Goal: Task Accomplishment & Management: Complete application form

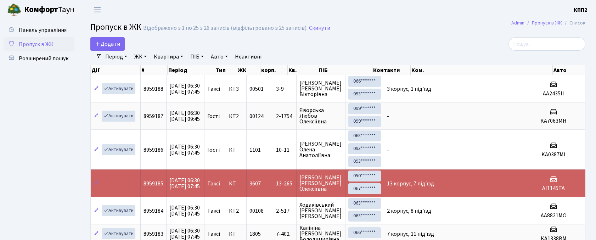
select select "25"
click at [43, 25] on link "Панель управління" at bounding box center [39, 30] width 71 height 14
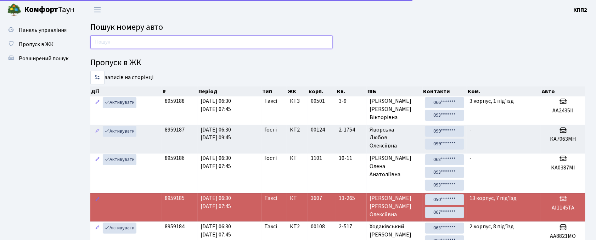
click at [112, 43] on input "text" at bounding box center [211, 41] width 242 height 13
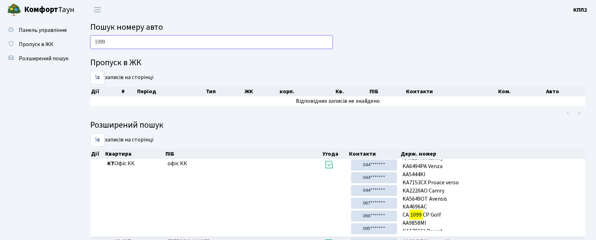
click at [109, 46] on input "1099" at bounding box center [211, 41] width 242 height 13
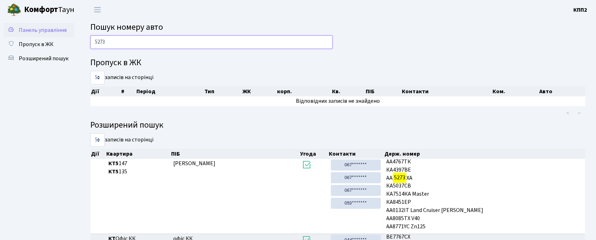
type input "5273"
click at [40, 36] on link "Панель управління" at bounding box center [39, 30] width 71 height 14
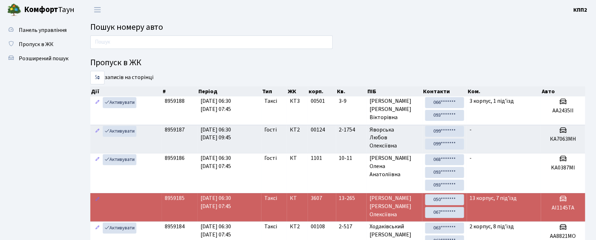
click at [66, 118] on ul "Панель управління Пропуск в ЖК Розширений пошук" at bounding box center [39, 173] width 71 height 300
click at [145, 43] on input "text" at bounding box center [211, 41] width 242 height 13
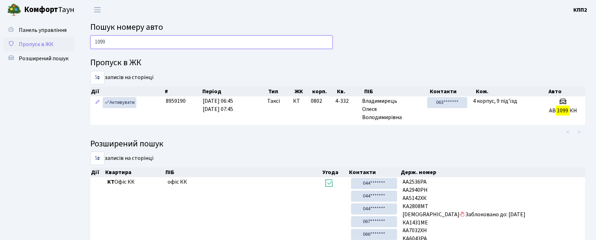
type input "1099"
click at [30, 47] on span "Пропуск в ЖК" at bounding box center [36, 44] width 35 height 8
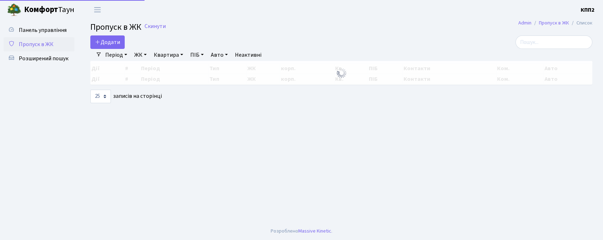
select select "25"
click at [101, 40] on span "Додати" at bounding box center [107, 42] width 25 height 8
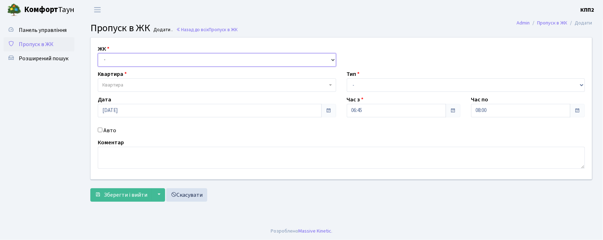
click at [115, 64] on select "- КТ, вул. Регенераторна, 4 КТ2, просп. Соборності, 17 КТ3, вул. Березнева, 16 …" at bounding box center [217, 59] width 239 height 13
select select "271"
click at [98, 53] on select "- КТ, вул. Регенераторна, 4 КТ2, просп. Соборності, 17 КТ3, вул. Березнева, 16 …" at bounding box center [217, 59] width 239 height 13
select select
click at [121, 82] on span "Квартира" at bounding box center [112, 85] width 21 height 7
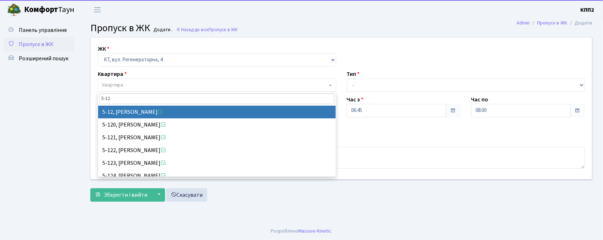
type input "5-12"
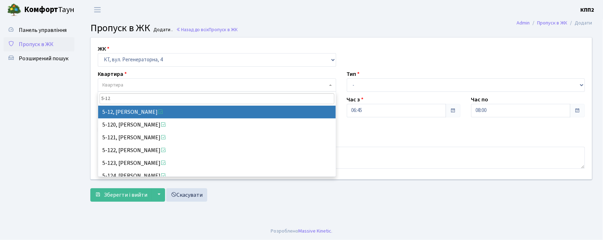
drag, startPoint x: 124, startPoint y: 112, endPoint x: 375, endPoint y: 83, distance: 252.6
select select "2504"
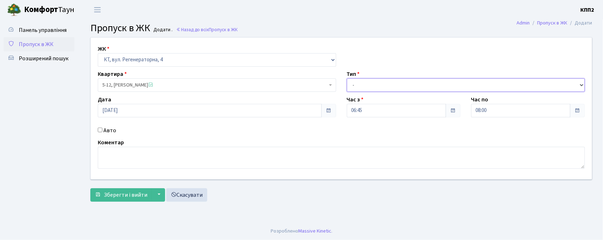
click at [389, 84] on select "- Доставка Таксі Гості Сервіс" at bounding box center [466, 84] width 239 height 13
select select "2"
click at [347, 78] on select "- Доставка Таксі Гості Сервіс" at bounding box center [466, 84] width 239 height 13
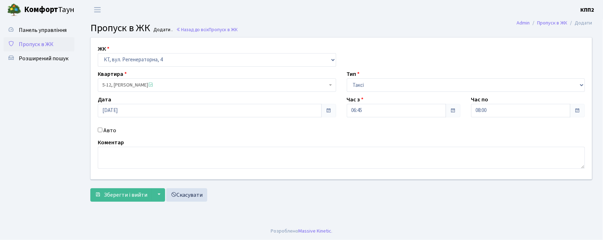
click at [108, 134] on label "Авто" at bounding box center [109, 130] width 13 height 9
click at [102, 132] on input "Авто" at bounding box center [100, 130] width 5 height 5
checkbox input "true"
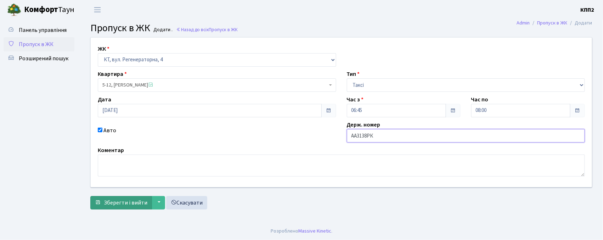
type input "АА3138РК"
click at [105, 206] on span "Зберегти і вийти" at bounding box center [126, 203] width 44 height 8
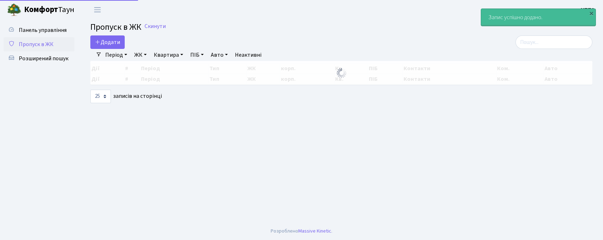
select select "25"
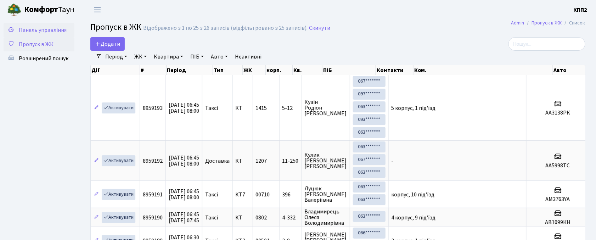
click at [45, 24] on link "Панель управління" at bounding box center [39, 30] width 71 height 14
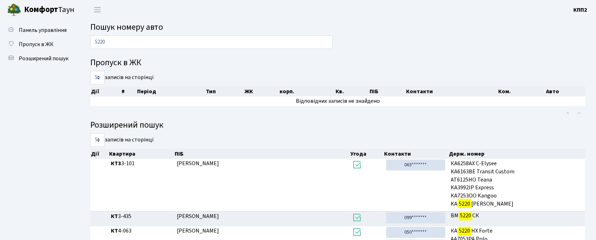
type input "5220"
click at [31, 47] on span "Пропуск в ЖК" at bounding box center [36, 44] width 35 height 8
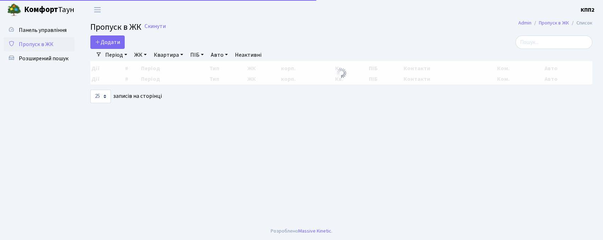
select select "25"
click at [108, 45] on span "Додати" at bounding box center [107, 42] width 25 height 8
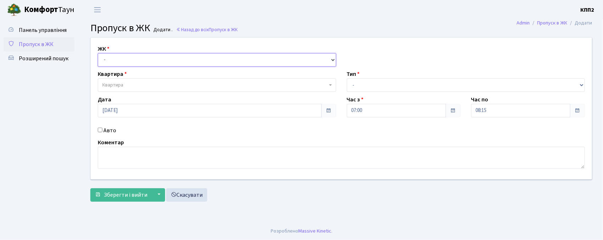
click at [111, 58] on select "- КТ, вул. Регенераторна, 4 КТ2, просп. [STREET_ADDRESS] [STREET_ADDRESS] [PERS…" at bounding box center [217, 59] width 239 height 13
select select "271"
click at [98, 53] on select "- КТ, вул. Регенераторна, 4 КТ2, просп. [STREET_ADDRESS] [STREET_ADDRESS] [PERS…" at bounding box center [217, 59] width 239 height 13
select select
click at [114, 81] on span "Квартира" at bounding box center [217, 84] width 239 height 13
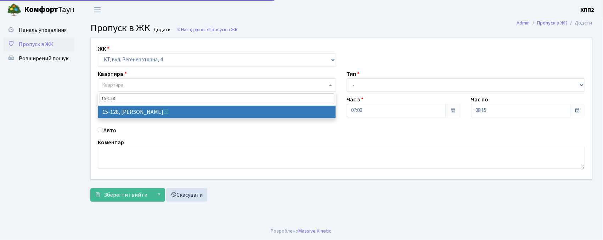
type input "15-128"
select select "8903"
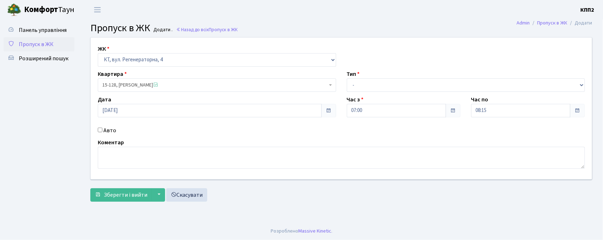
click at [108, 128] on label "Авто" at bounding box center [109, 130] width 13 height 9
click at [102, 128] on input "Авто" at bounding box center [100, 130] width 5 height 5
checkbox input "true"
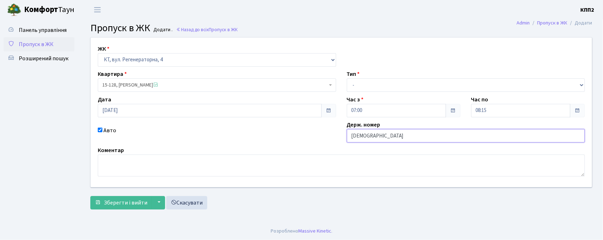
type input "[DEMOGRAPHIC_DATA]"
click at [382, 94] on div "ЖК - КТ, вул. Регенераторна, 4 КТ2, просп. [STREET_ADDRESS] [STREET_ADDRESS] [P…" at bounding box center [341, 113] width 512 height 150
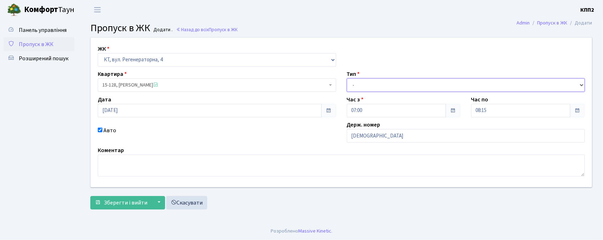
click at [377, 91] on select "- Доставка Таксі Гості Сервіс" at bounding box center [466, 84] width 239 height 13
select select "2"
click at [347, 78] on select "- Доставка Таксі Гості Сервіс" at bounding box center [466, 84] width 239 height 13
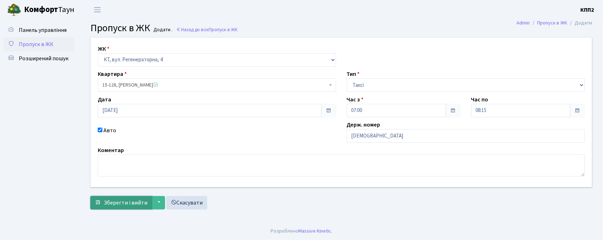
click at [126, 201] on span "Зберегти і вийти" at bounding box center [126, 203] width 44 height 8
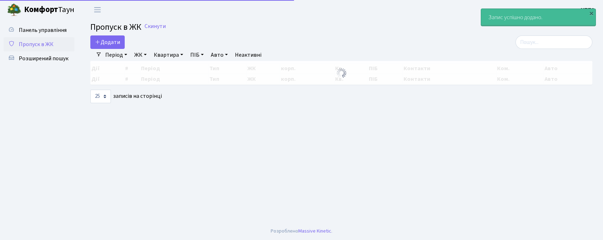
select select "25"
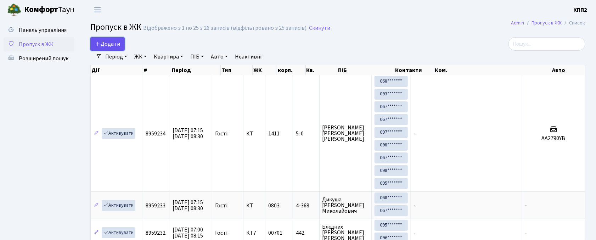
click at [108, 47] on span "Додати" at bounding box center [107, 44] width 25 height 8
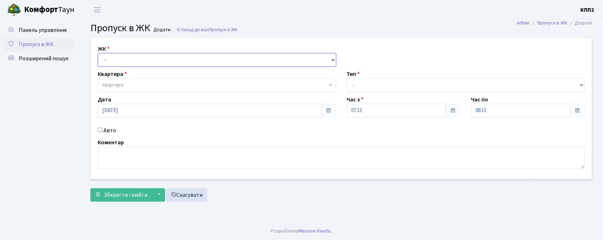
click at [133, 63] on select "- КТ, вул. Регенераторна, 4 КТ2, просп. [STREET_ADDRESS] [STREET_ADDRESS] [PERS…" at bounding box center [217, 59] width 239 height 13
select select "271"
click at [98, 53] on select "- КТ, вул. Регенераторна, 4 КТ2, просп. Соборності, 17 КТ3, вул. Березнева, 16 …" at bounding box center [217, 59] width 239 height 13
select select
click at [136, 85] on span "Квартира" at bounding box center [214, 85] width 225 height 7
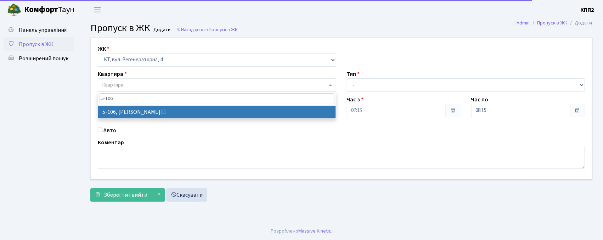
type input "5-106"
select select "2428"
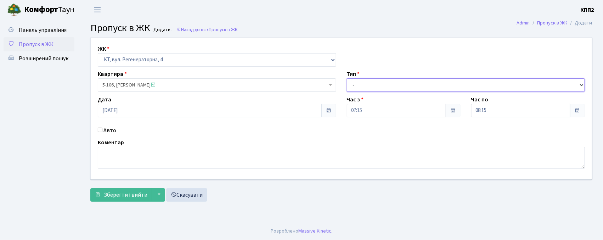
click at [367, 86] on select "- Доставка Таксі Гості Сервіс" at bounding box center [466, 84] width 239 height 13
select select "3"
click at [347, 78] on select "- Доставка Таксі Гості Сервіс" at bounding box center [466, 84] width 239 height 13
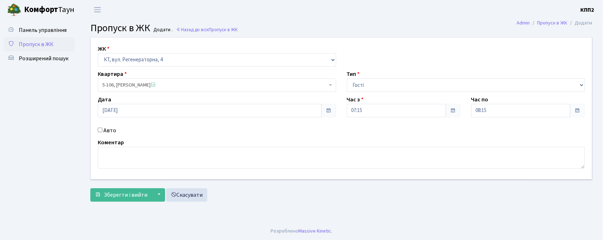
click at [99, 134] on div "Авто" at bounding box center [217, 130] width 249 height 9
drag, startPoint x: 104, startPoint y: 132, endPoint x: 108, endPoint y: 131, distance: 4.7
click at [104, 131] on label "Авто" at bounding box center [109, 130] width 13 height 9
click at [102, 131] on input "Авто" at bounding box center [100, 130] width 5 height 5
checkbox input "true"
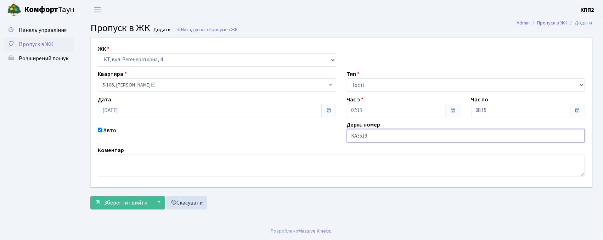
type input "КА3519МВ"
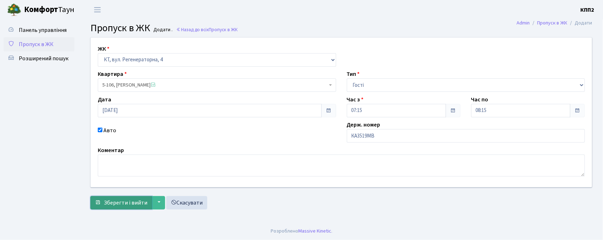
click at [134, 200] on span "Зберегти і вийти" at bounding box center [126, 203] width 44 height 8
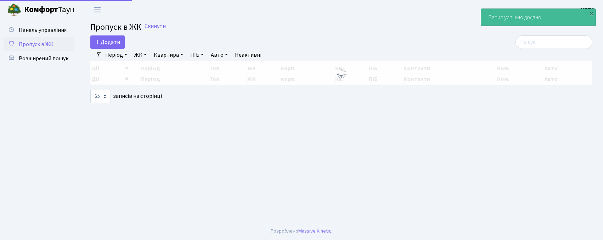
select select "25"
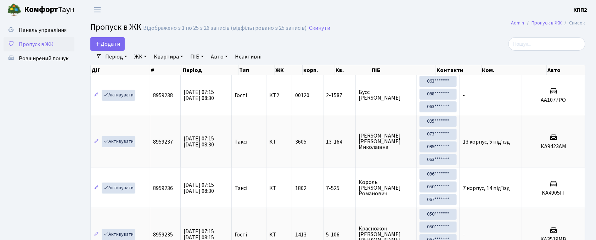
click at [552, 54] on div "Період 08.09.2025 - 08.09.2025 ЖК - КТ, вул. Регенераторна, 4 КТ2, просп. Собор…" at bounding box center [341, 57] width 478 height 12
click at [551, 51] on div "Період 08.09.2025 - 08.09.2025 ЖК - КТ, вул. Регенераторна, 4 КТ2, просп. Собор…" at bounding box center [341, 57] width 478 height 12
drag, startPoint x: 551, startPoint y: 50, endPoint x: 547, endPoint y: 49, distance: 4.6
click at [548, 50] on input "search" at bounding box center [547, 43] width 77 height 13
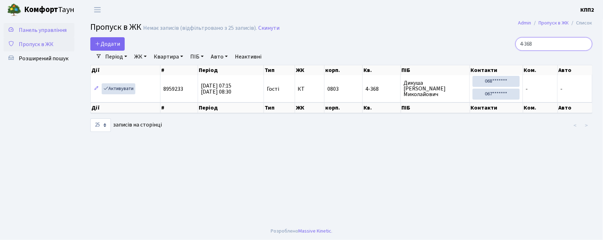
type input "4-368"
click at [52, 29] on span "Панель управління" at bounding box center [43, 30] width 48 height 8
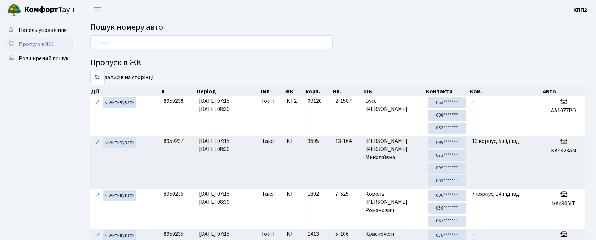
click at [28, 38] on link "Пропуск в ЖК" at bounding box center [39, 44] width 71 height 14
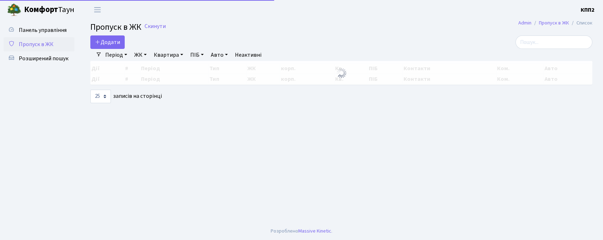
select select "25"
click at [558, 44] on input "search" at bounding box center [554, 41] width 77 height 13
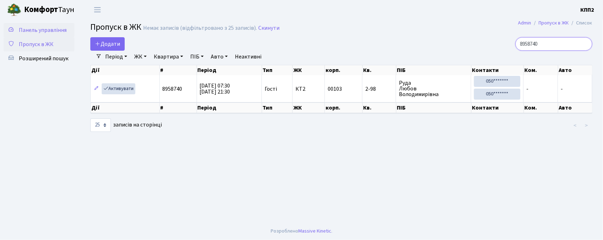
type input "8958740"
click at [33, 24] on link "Панель управління" at bounding box center [39, 30] width 71 height 14
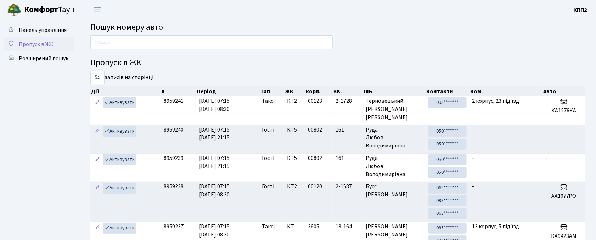
click at [38, 49] on link "Пропуск в ЖК" at bounding box center [39, 44] width 71 height 14
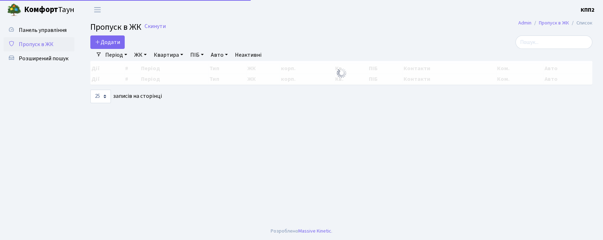
select select "25"
click at [111, 45] on span "Додати" at bounding box center [107, 42] width 25 height 8
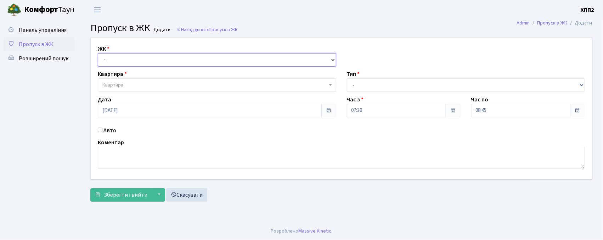
click at [119, 61] on select "- КТ, вул. Регенераторна, 4 КТ2, просп. [STREET_ADDRESS] [STREET_ADDRESS] [PERS…" at bounding box center [217, 59] width 239 height 13
select select "302"
click at [98, 53] on select "- КТ, вул. Регенераторна, 4 КТ2, просп. Соборності, 17 КТ3, вул. Березнева, 16 …" at bounding box center [217, 59] width 239 height 13
select select
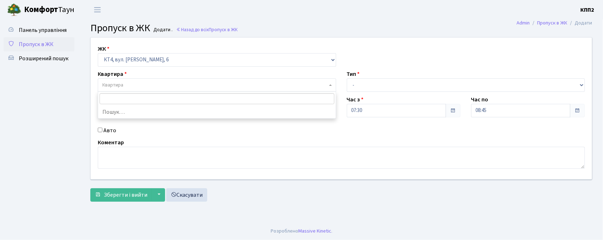
click at [124, 84] on span "Квартира" at bounding box center [214, 85] width 225 height 7
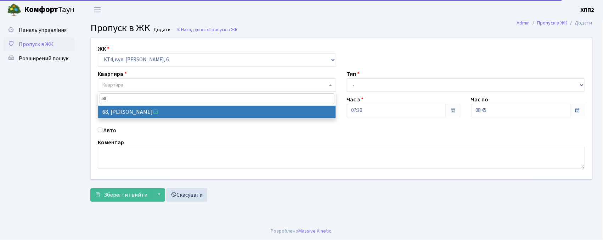
type input "68"
select select "16796"
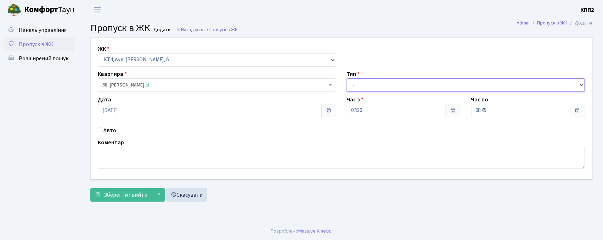
click at [379, 86] on select "- Доставка Таксі Гості Сервіс" at bounding box center [466, 84] width 239 height 13
select select "3"
click at [347, 78] on select "- Доставка Таксі Гості Сервіс" at bounding box center [466, 84] width 239 height 13
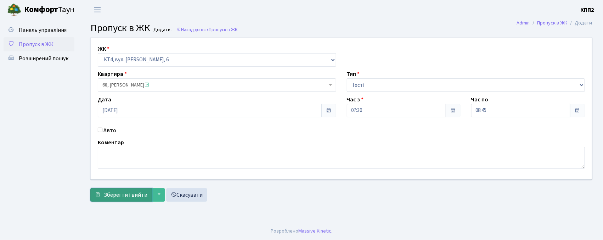
click at [123, 196] on span "Зберегти і вийти" at bounding box center [126, 195] width 44 height 8
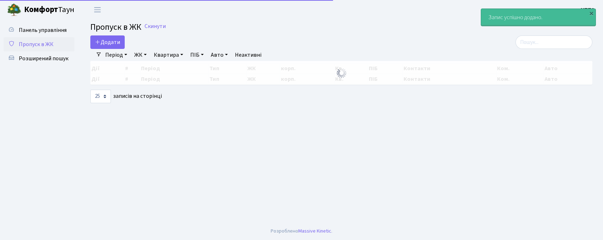
select select "25"
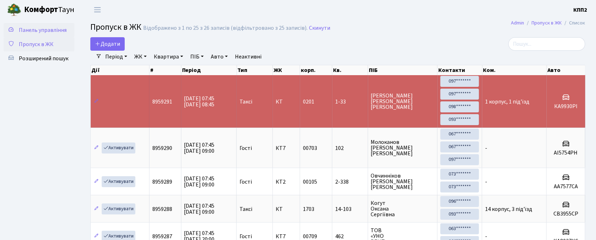
click at [26, 26] on span "Панель управління" at bounding box center [43, 30] width 48 height 8
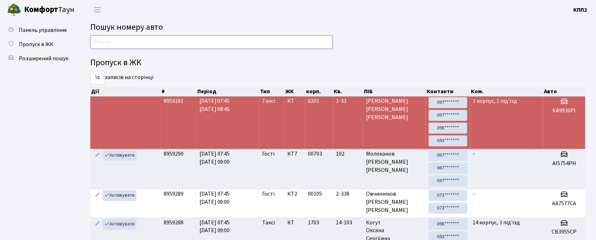
click at [112, 44] on input "text" at bounding box center [211, 41] width 242 height 13
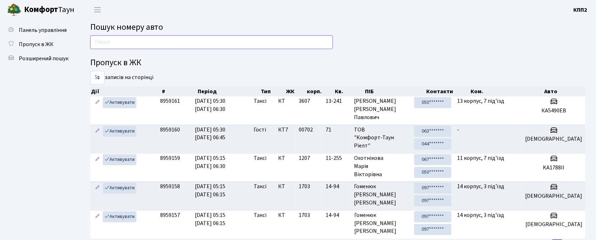
click at [169, 44] on input "text" at bounding box center [211, 41] width 242 height 13
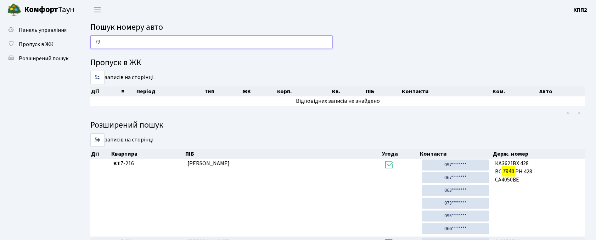
type input "7"
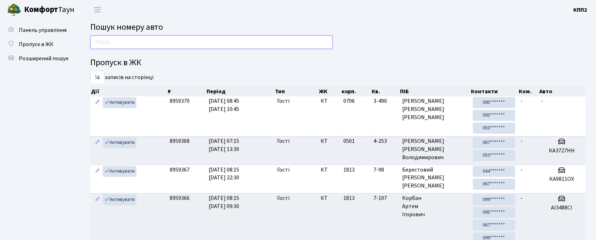
click at [122, 40] on input "text" at bounding box center [211, 41] width 242 height 13
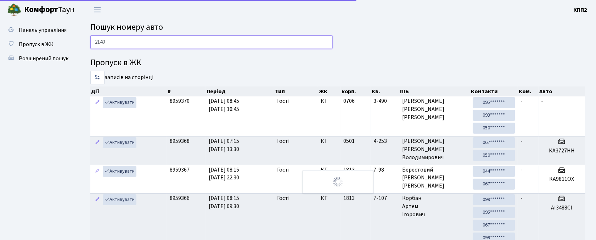
type input "2140"
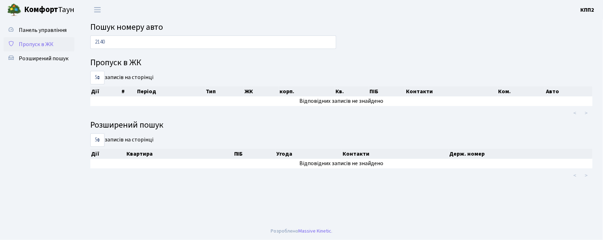
click at [38, 43] on span "Пропуск в ЖК" at bounding box center [36, 44] width 35 height 8
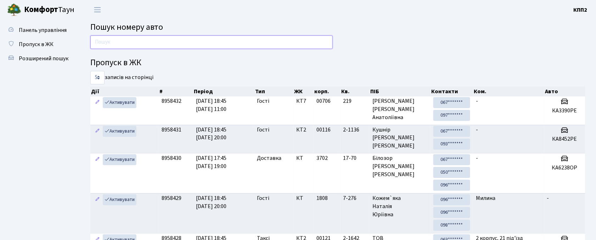
click at [120, 42] on input "text" at bounding box center [211, 41] width 242 height 13
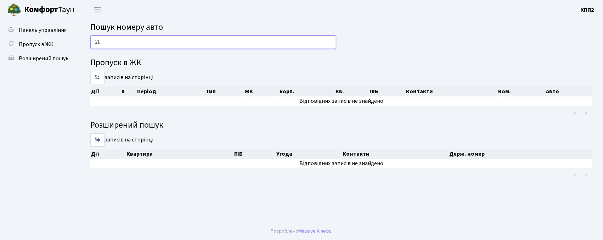
type input "2"
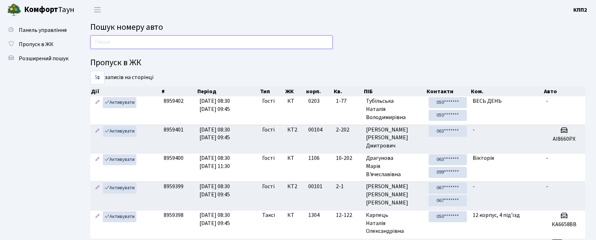
click at [224, 45] on input "text" at bounding box center [211, 41] width 242 height 13
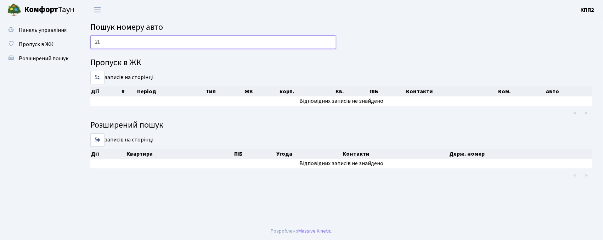
type input "2"
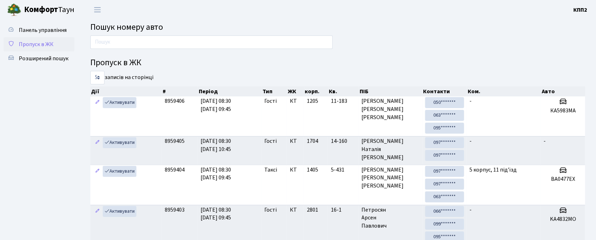
click at [47, 43] on span "Пропуск в ЖК" at bounding box center [36, 44] width 35 height 8
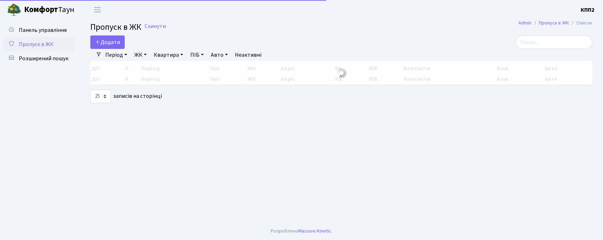
select select "25"
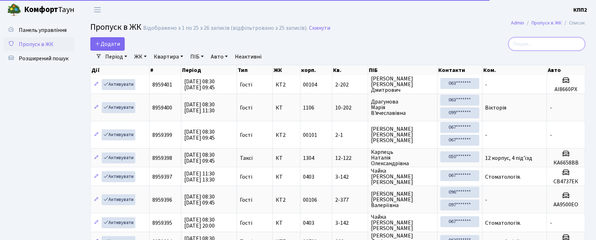
click at [544, 43] on input "search" at bounding box center [547, 43] width 77 height 13
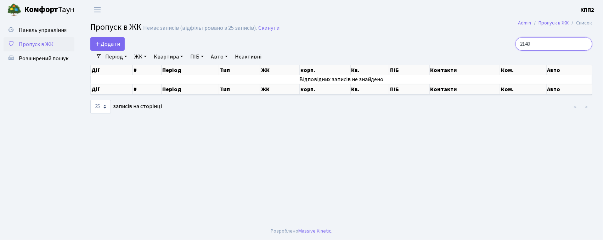
type input "2140"
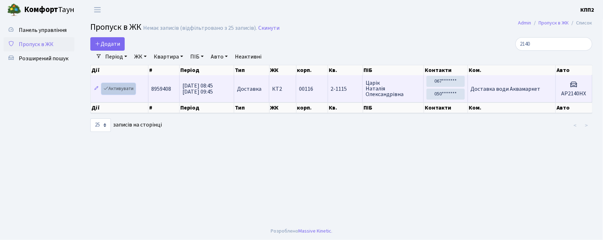
click at [133, 91] on link "Активувати" at bounding box center [119, 88] width 34 height 11
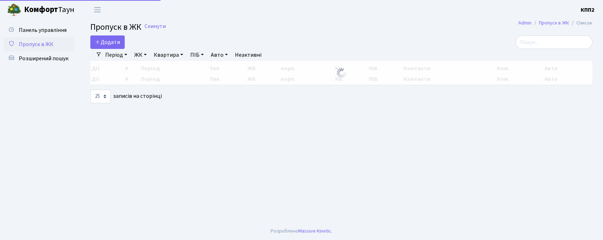
select select "25"
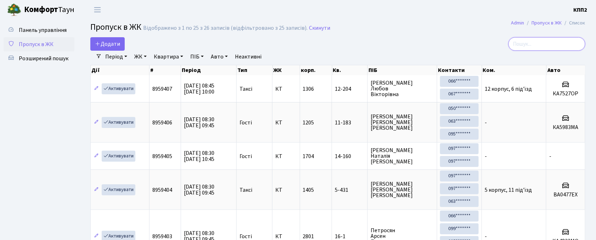
click at [549, 43] on input "search" at bounding box center [547, 43] width 77 height 13
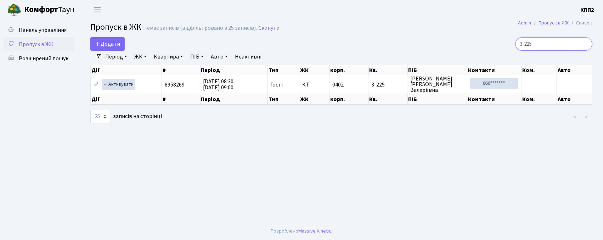
type input "3-225"
click at [60, 30] on span "Панель управління" at bounding box center [43, 30] width 48 height 8
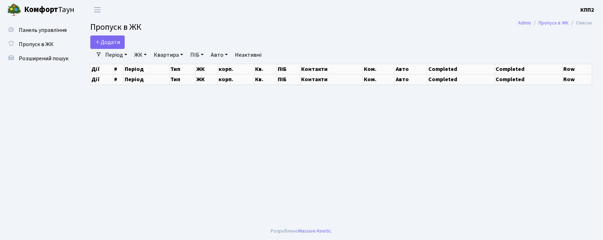
select select "25"
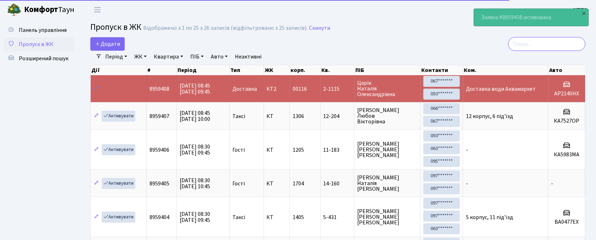
click at [566, 45] on input "search" at bounding box center [547, 43] width 77 height 13
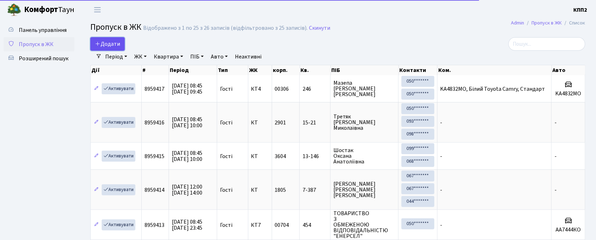
click at [110, 44] on span "Додати" at bounding box center [107, 44] width 25 height 8
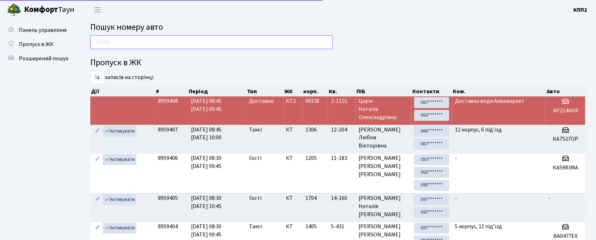
click at [164, 45] on input "text" at bounding box center [211, 41] width 242 height 13
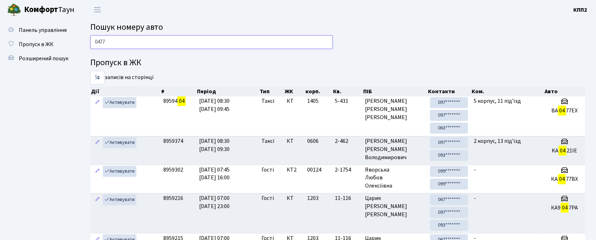
type input "0477"
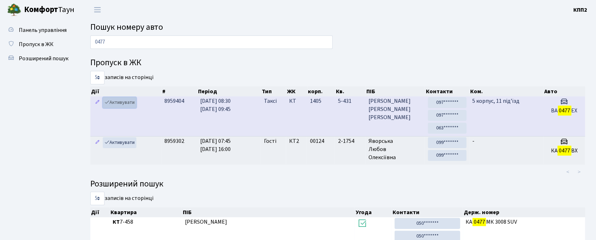
click at [120, 100] on link "Активувати" at bounding box center [120, 102] width 34 height 11
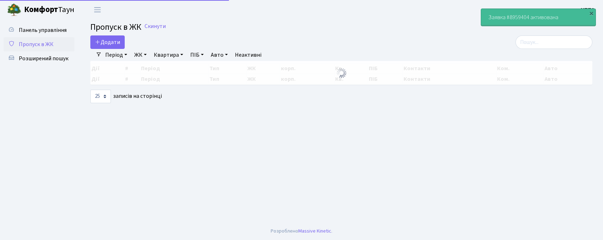
select select "25"
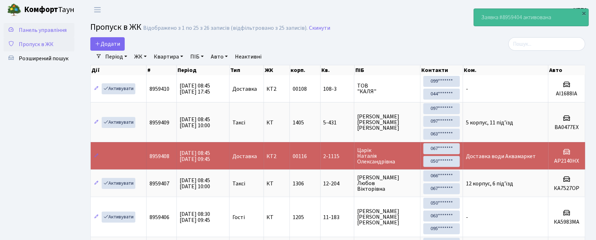
click at [54, 29] on span "Панель управління" at bounding box center [43, 30] width 48 height 8
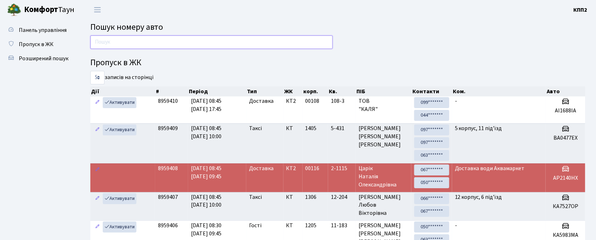
click at [158, 42] on input "text" at bounding box center [211, 41] width 242 height 13
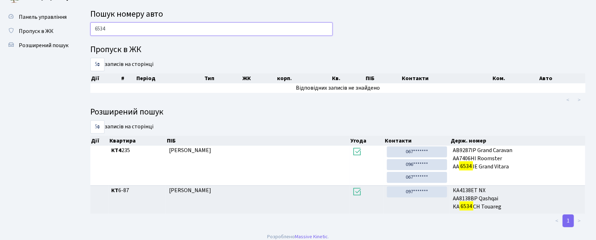
scroll to position [19, 0]
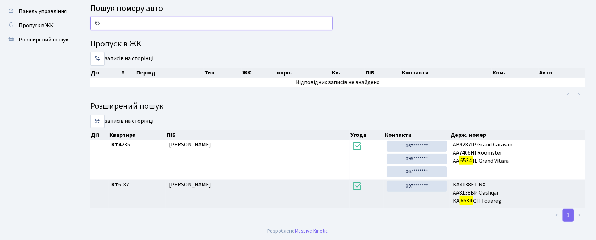
type input "6"
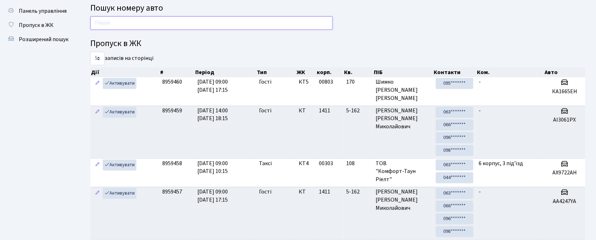
drag, startPoint x: 162, startPoint y: 25, endPoint x: 162, endPoint y: 21, distance: 4.3
click at [162, 25] on input "text" at bounding box center [211, 22] width 242 height 13
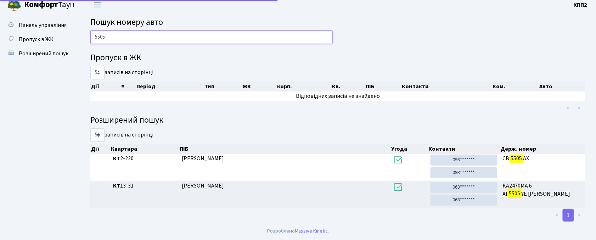
scroll to position [6, 0]
type input "5"
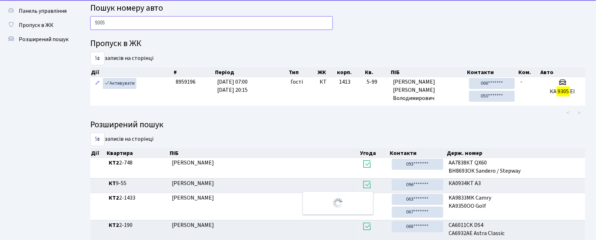
scroll to position [0, 0]
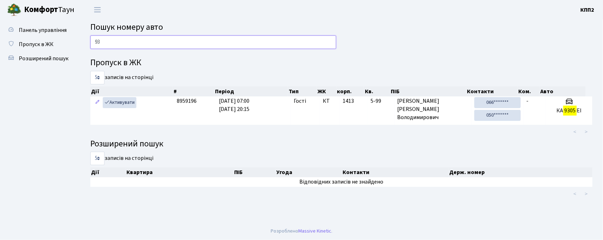
type input "9"
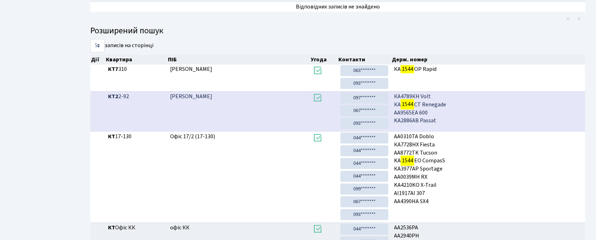
scroll to position [38, 0]
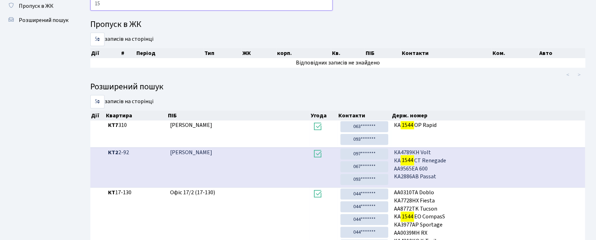
type input "1"
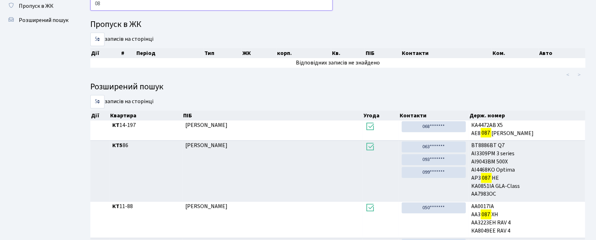
type input "0"
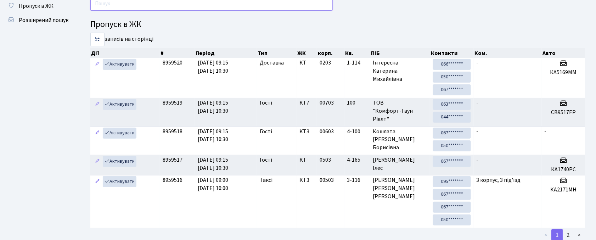
click at [214, 5] on input "text" at bounding box center [211, 3] width 242 height 13
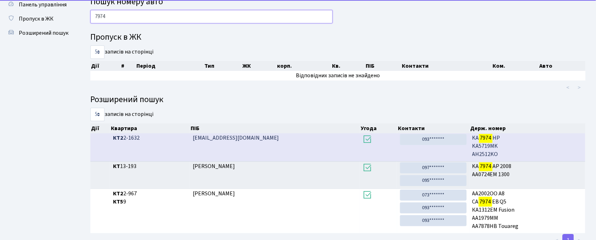
scroll to position [0, 0]
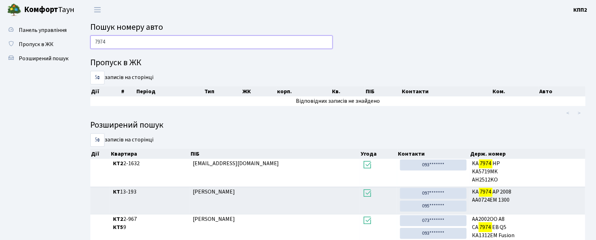
click at [325, 43] on input "7974" at bounding box center [211, 41] width 242 height 13
type input "7"
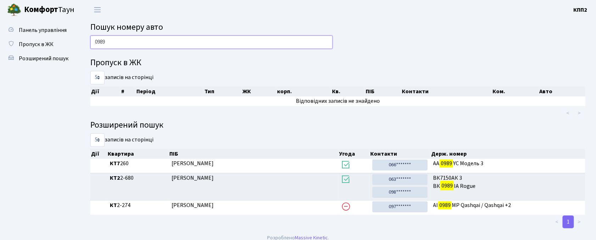
scroll to position [7, 0]
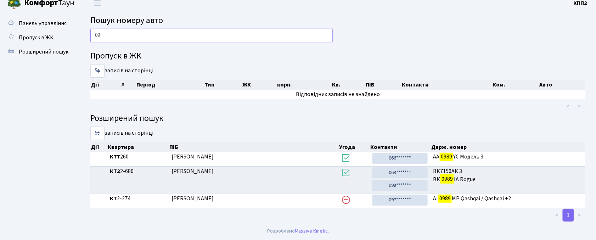
type input "0"
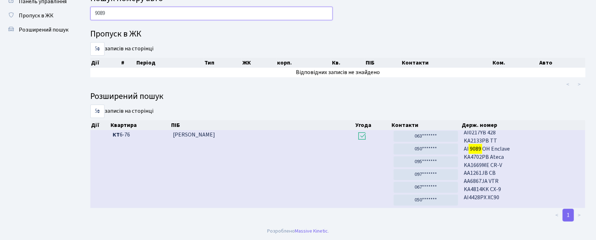
scroll to position [0, 0]
type input "9"
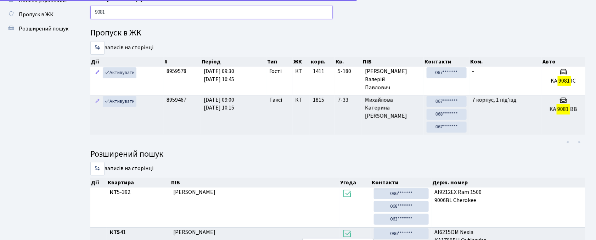
scroll to position [19, 0]
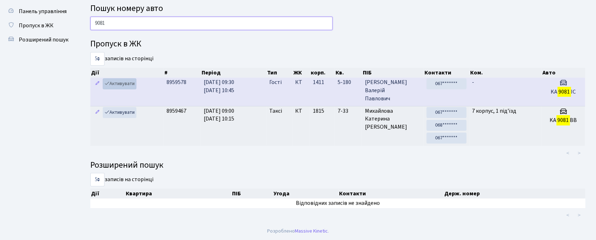
type input "9081"
click at [126, 83] on link "Активувати" at bounding box center [120, 83] width 34 height 11
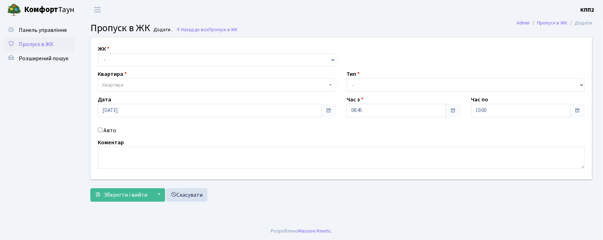
drag, startPoint x: 100, startPoint y: 131, endPoint x: 88, endPoint y: 120, distance: 16.0
click at [97, 129] on div "Авто" at bounding box center [217, 130] width 249 height 9
click at [100, 129] on input "Авто" at bounding box center [100, 130] width 5 height 5
checkbox input "true"
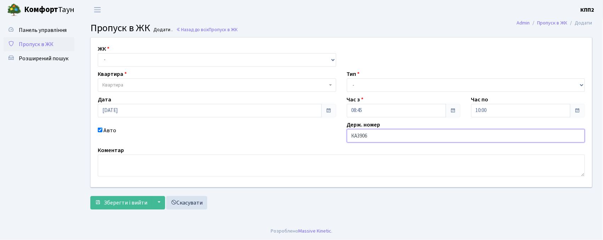
type input "КА3906НМ"
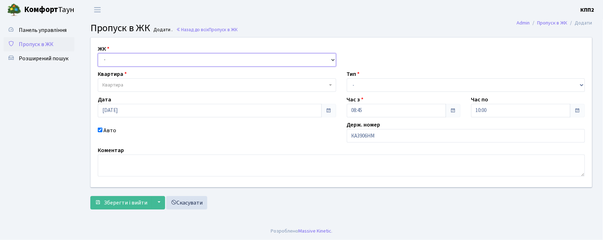
click at [175, 63] on select "- КТ, вул. Регенераторна, 4 КТ2, просп. [STREET_ADDRESS] [STREET_ADDRESS] [PERS…" at bounding box center [217, 59] width 239 height 13
select select "302"
click at [98, 53] on select "- КТ, вул. Регенераторна, 4 КТ2, просп. [STREET_ADDRESS] [STREET_ADDRESS] [PERS…" at bounding box center [217, 59] width 239 height 13
select select
click at [145, 87] on span "Квартира" at bounding box center [214, 85] width 225 height 7
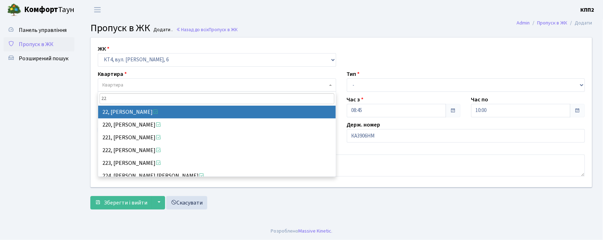
type input "22"
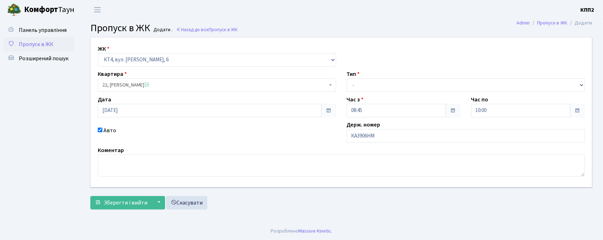
select select "16752"
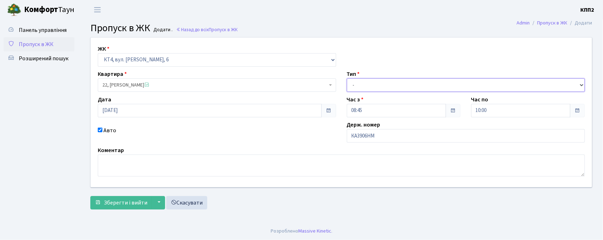
drag, startPoint x: 385, startPoint y: 85, endPoint x: 385, endPoint y: 91, distance: 6.0
click at [385, 85] on select "- Доставка Таксі Гості Сервіс" at bounding box center [466, 84] width 239 height 13
select select "2"
click at [347, 78] on select "- Доставка Таксі Гості Сервіс" at bounding box center [466, 84] width 239 height 13
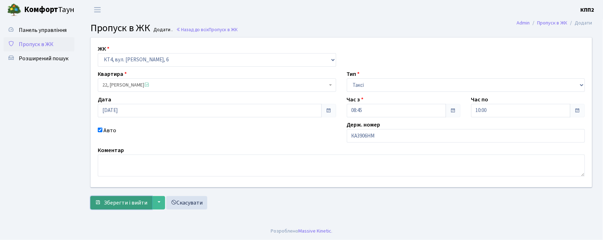
click at [115, 201] on span "Зберегти і вийти" at bounding box center [126, 203] width 44 height 8
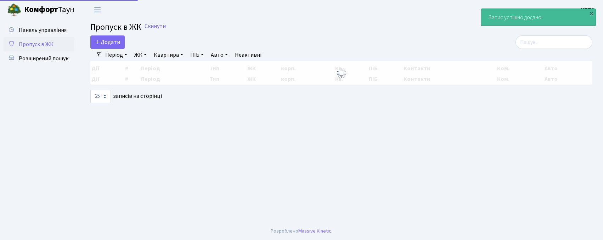
select select "25"
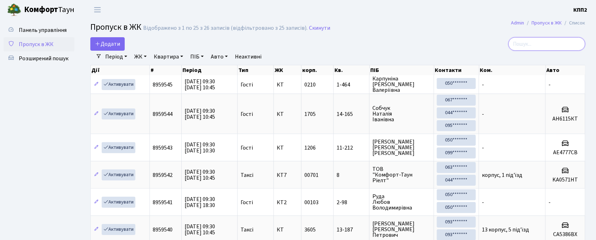
click at [536, 47] on input "search" at bounding box center [547, 43] width 77 height 13
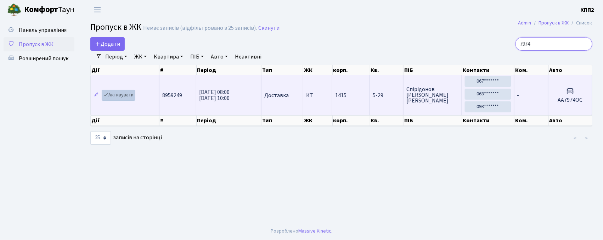
type input "7974"
click at [129, 94] on link "Активувати" at bounding box center [119, 95] width 34 height 11
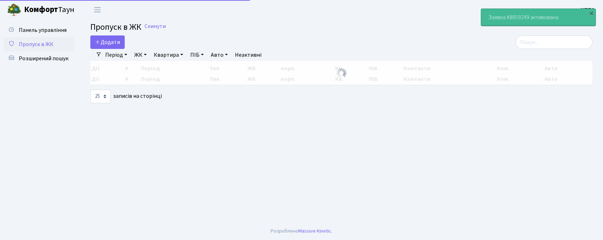
select select "25"
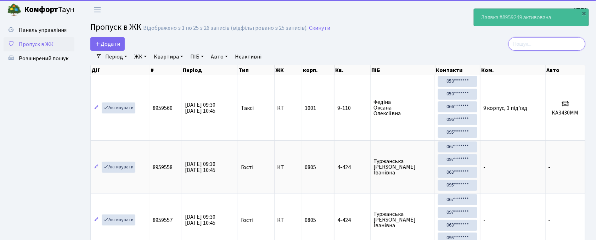
click at [563, 44] on input "search" at bounding box center [547, 43] width 77 height 13
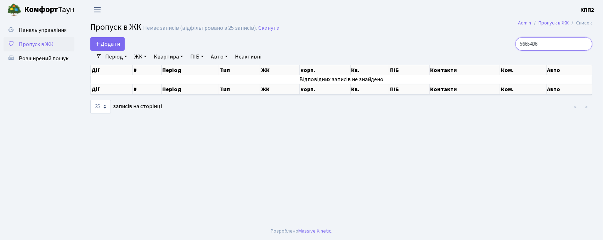
type input "5665496"
click at [111, 40] on span "Додати" at bounding box center [107, 44] width 25 height 8
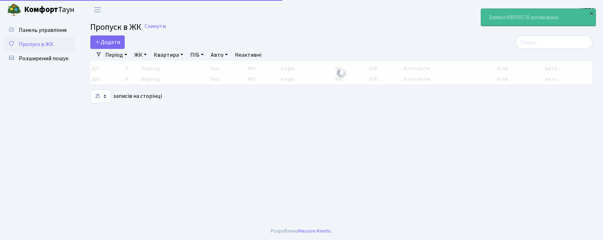
select select "25"
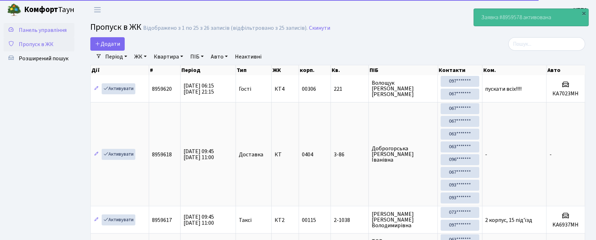
click at [37, 25] on link "Панель управління" at bounding box center [39, 30] width 71 height 14
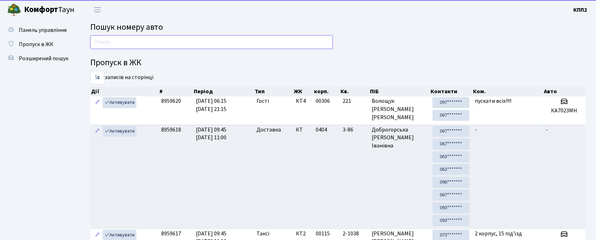
click at [178, 43] on input "text" at bounding box center [211, 41] width 242 height 13
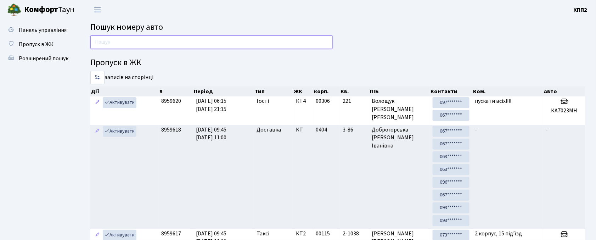
click at [227, 42] on input "text" at bounding box center [211, 41] width 242 height 13
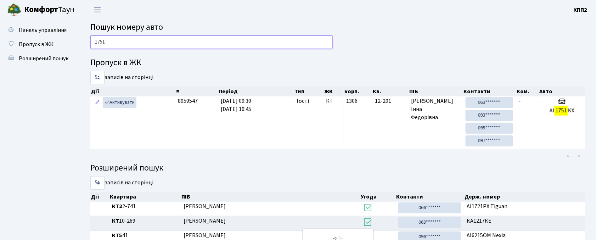
type input "1751"
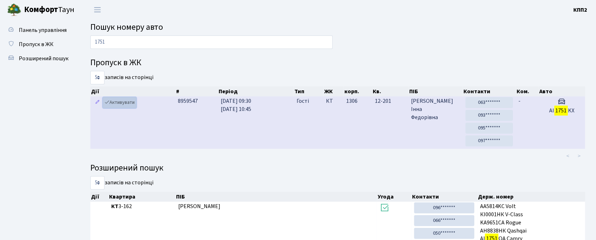
click at [130, 100] on link "Активувати" at bounding box center [120, 102] width 34 height 11
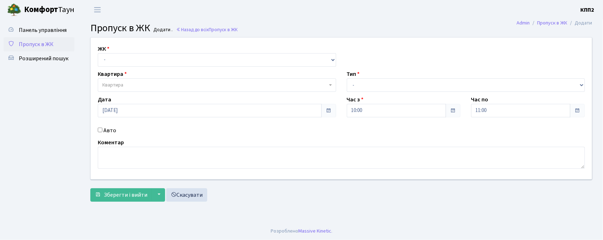
click at [99, 128] on input "Авто" at bounding box center [100, 130] width 5 height 5
checkbox input "true"
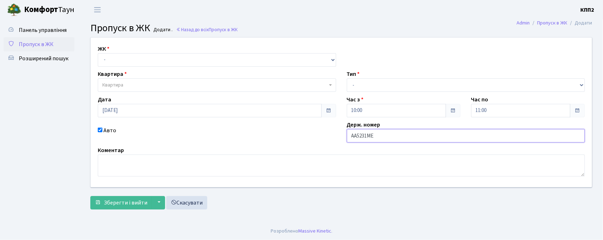
type input "АА5231МЕ"
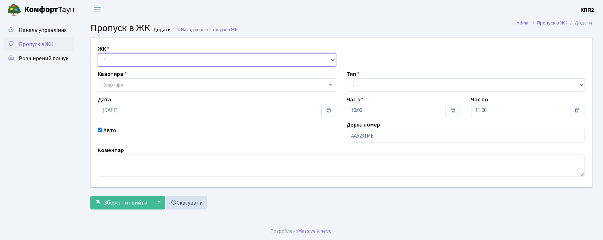
click at [185, 63] on select "- КТ, вул. Регенераторна, 4 КТ2, просп. Соборності, 17 КТ3, вул. Березнева, 16 …" at bounding box center [217, 59] width 239 height 13
select select "271"
click at [98, 53] on select "- КТ, вул. Регенераторна, 4 КТ2, просп. Соборності, 17 КТ3, вул. Березнева, 16 …" at bounding box center [217, 59] width 239 height 13
select select
click at [189, 85] on span "Квартира" at bounding box center [214, 85] width 225 height 7
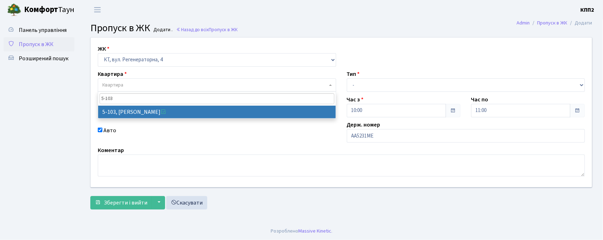
type input "5-103"
select select "2425"
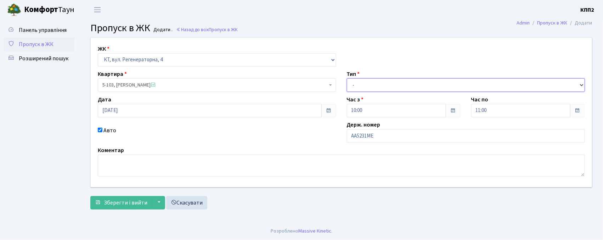
click at [410, 88] on select "- Доставка Таксі Гості Сервіс" at bounding box center [466, 84] width 239 height 13
select select "3"
click at [347, 78] on select "- Доставка Таксі Гості Сервіс" at bounding box center [466, 84] width 239 height 13
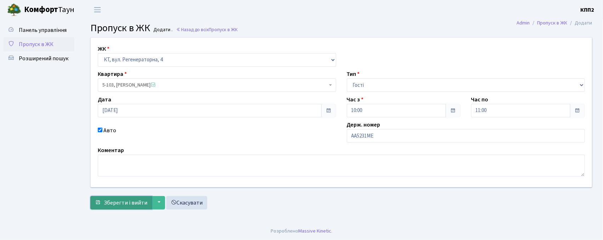
click at [130, 205] on span "Зберегти і вийти" at bounding box center [126, 203] width 44 height 8
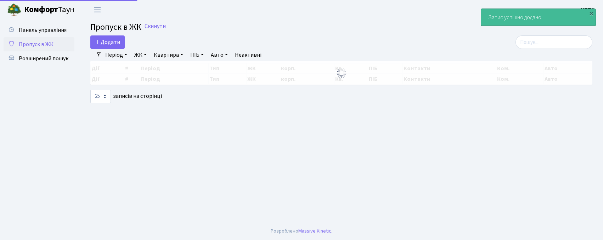
select select "25"
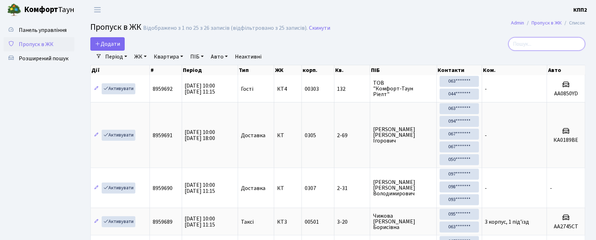
click at [539, 38] on input "search" at bounding box center [547, 43] width 77 height 13
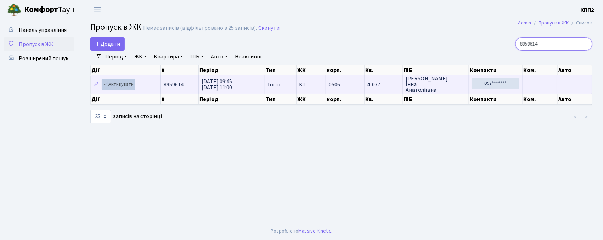
type input "8959614"
click at [130, 87] on link "Активувати" at bounding box center [119, 84] width 34 height 11
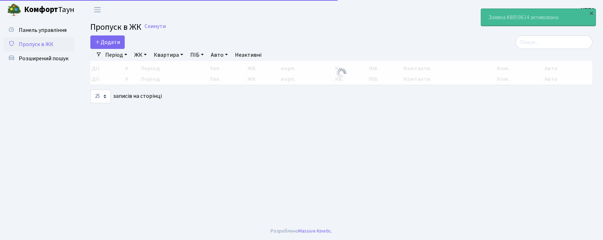
select select "25"
click at [581, 43] on input "search" at bounding box center [554, 41] width 77 height 13
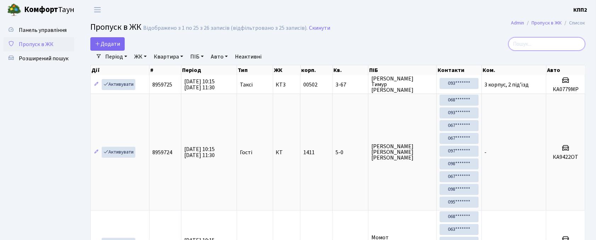
click at [552, 41] on input "search" at bounding box center [547, 43] width 77 height 13
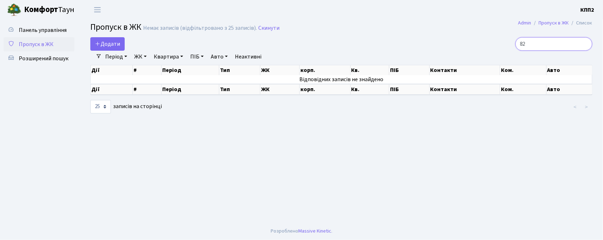
type input "8"
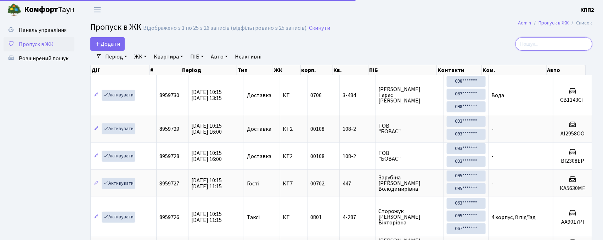
type input "5"
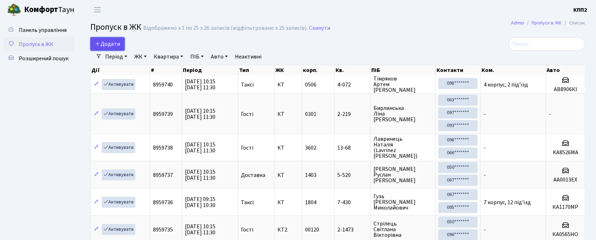
click at [124, 43] on link "Додати" at bounding box center [107, 43] width 34 height 13
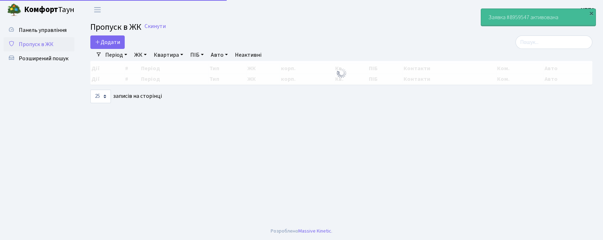
select select "25"
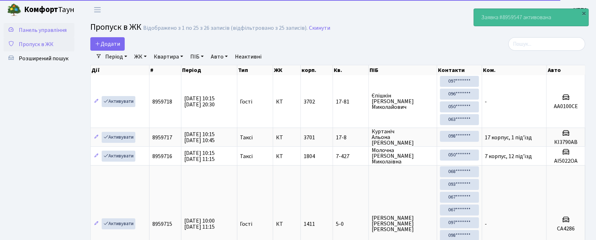
click at [47, 28] on span "Панель управління" at bounding box center [43, 30] width 48 height 8
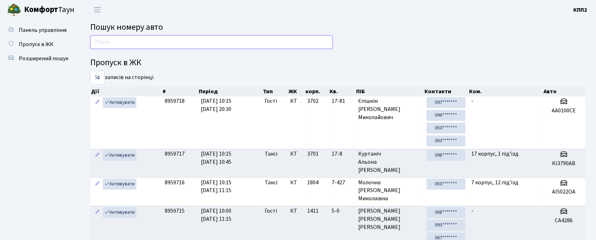
click at [167, 47] on input "text" at bounding box center [211, 41] width 242 height 13
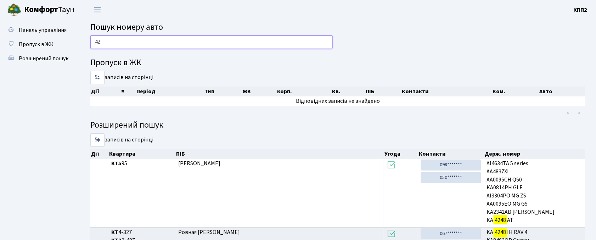
type input "4"
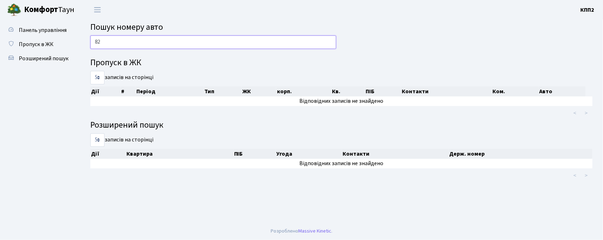
type input "8"
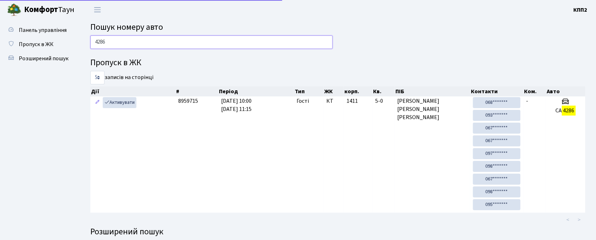
type input "4286"
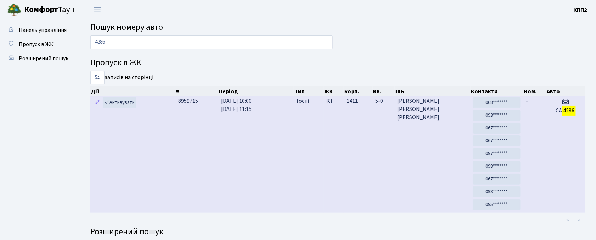
click at [562, 155] on td "СА 4286" at bounding box center [565, 154] width 39 height 116
click at [401, 172] on td "Бродченко Віталій Олександрович" at bounding box center [432, 154] width 76 height 116
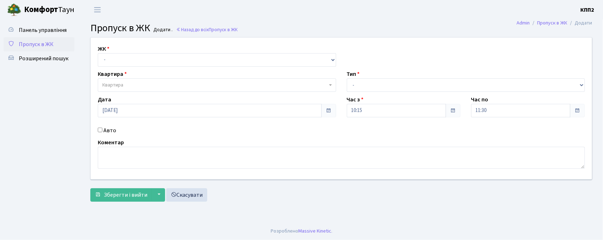
click at [100, 131] on input "Авто" at bounding box center [100, 130] width 5 height 5
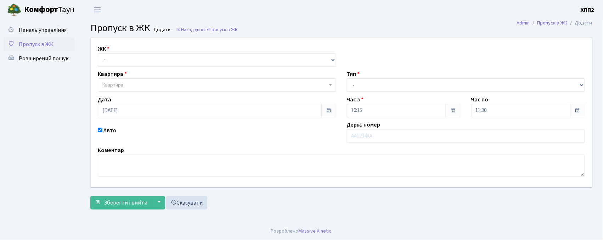
click at [99, 130] on input "Авто" at bounding box center [100, 130] width 5 height 5
checkbox input "false"
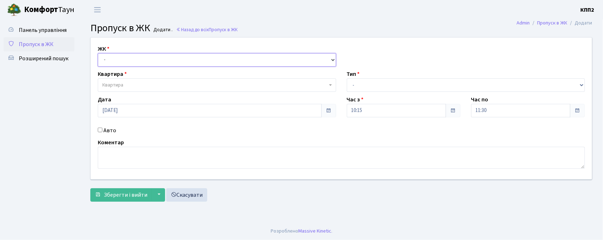
click at [177, 57] on select "- КТ, вул. Регенераторна, 4 КТ2, просп. Соборності, 17 КТ3, вул. Березнева, 16 …" at bounding box center [217, 59] width 239 height 13
select select "271"
click at [98, 53] on select "- КТ, вул. Регенераторна, 4 КТ2, просп. Соборності, 17 КТ3, вул. Березнева, 16 …" at bounding box center [217, 59] width 239 height 13
select select
click at [172, 83] on span "Квартира" at bounding box center [214, 85] width 225 height 7
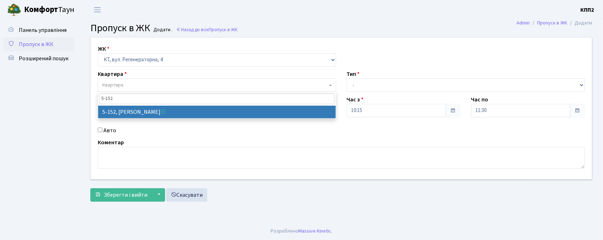
type input "5-152"
select select "2412"
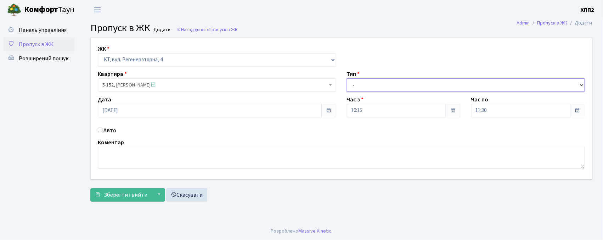
drag, startPoint x: 359, startPoint y: 81, endPoint x: 359, endPoint y: 91, distance: 10.3
click at [359, 81] on select "- Доставка Таксі Гості Сервіс" at bounding box center [466, 84] width 239 height 13
select select "3"
click at [347, 78] on select "- Доставка Таксі Гості Сервіс" at bounding box center [466, 84] width 239 height 13
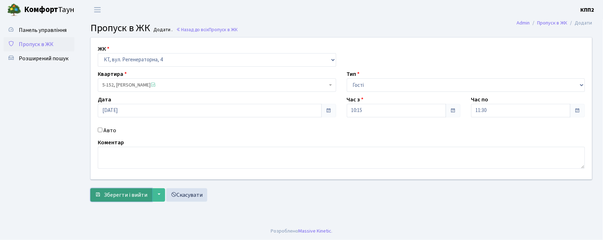
click at [123, 195] on span "Зберегти і вийти" at bounding box center [126, 195] width 44 height 8
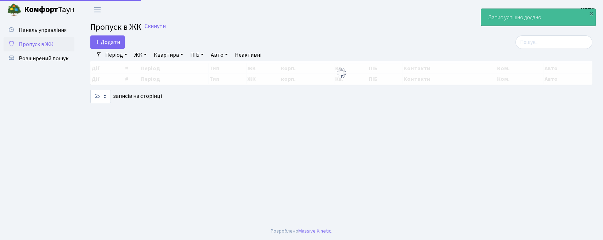
select select "25"
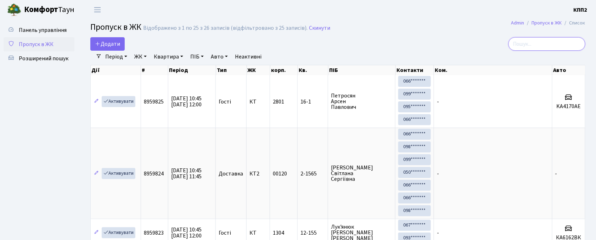
click at [559, 47] on input "search" at bounding box center [547, 43] width 77 height 13
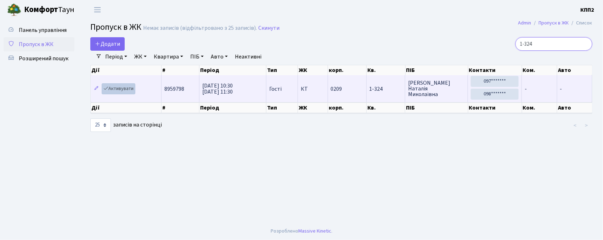
type input "1-324"
click at [124, 87] on link "Активувати" at bounding box center [119, 88] width 34 height 11
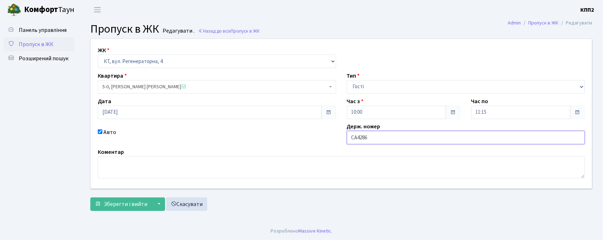
click at [374, 135] on input "СА4286" at bounding box center [466, 137] width 239 height 13
type input "СА4286ВХ"
click at [111, 202] on span "Зберегти і вийти" at bounding box center [126, 204] width 44 height 8
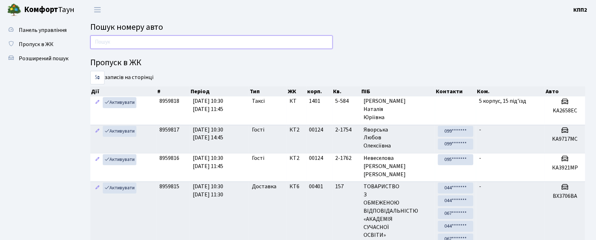
click at [111, 43] on input "text" at bounding box center [211, 41] width 242 height 13
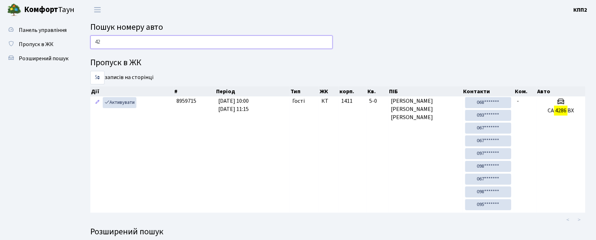
type input "4"
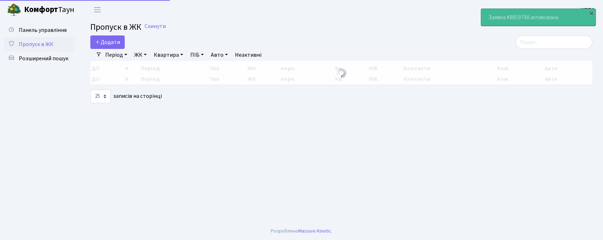
select select "25"
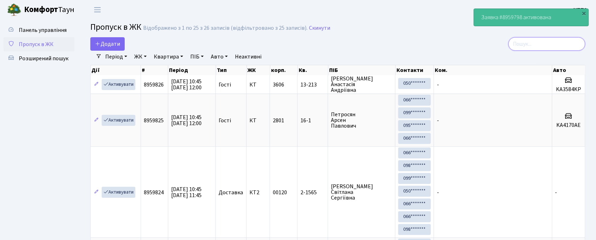
click at [576, 46] on input "search" at bounding box center [547, 43] width 77 height 13
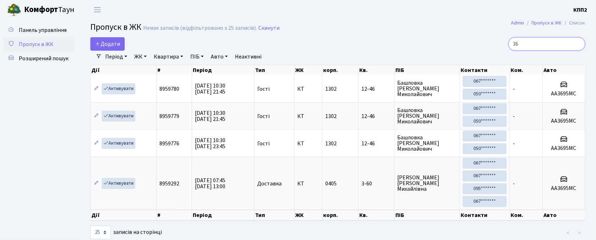
type input "3"
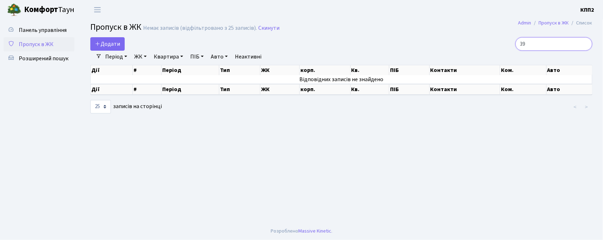
type input "3"
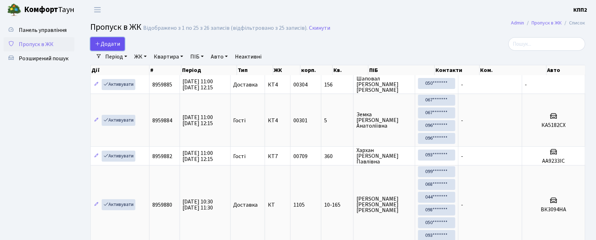
click at [113, 44] on span "Додати" at bounding box center [107, 44] width 25 height 8
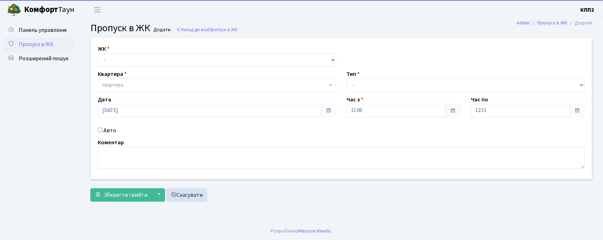
click at [101, 129] on input "Авто" at bounding box center [100, 130] width 5 height 5
checkbox input "true"
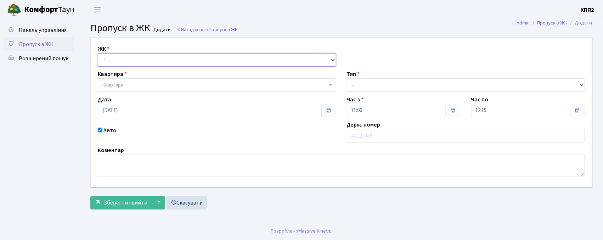
drag, startPoint x: 139, startPoint y: 61, endPoint x: 139, endPoint y: 65, distance: 4.3
click at [139, 61] on select "- КТ, вул. Регенераторна, 4 КТ2, просп. [STREET_ADDRESS] [STREET_ADDRESS] [PERS…" at bounding box center [217, 59] width 239 height 13
select select "271"
click at [98, 53] on select "- КТ, вул. Регенераторна, 4 КТ2, просп. [STREET_ADDRESS] [STREET_ADDRESS] [PERS…" at bounding box center [217, 59] width 239 height 13
select select
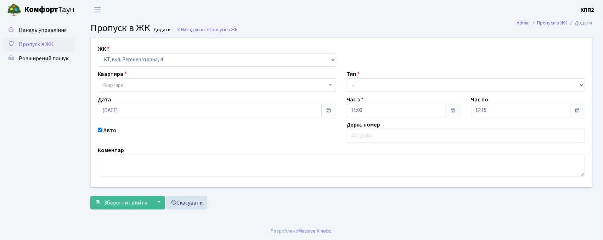
click at [136, 88] on span "Квартира" at bounding box center [214, 85] width 225 height 7
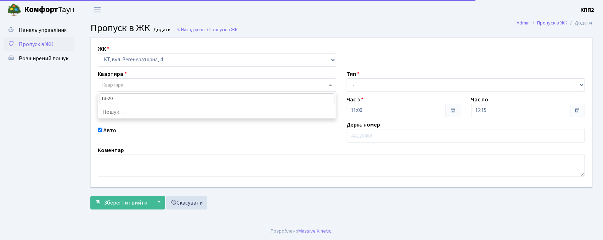
type input "13-200"
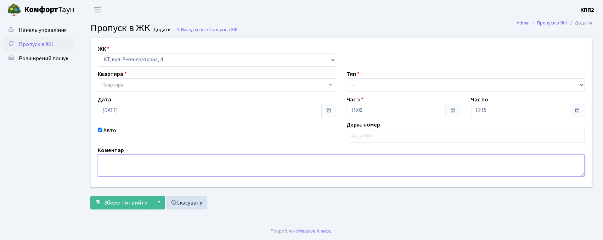
click at [126, 161] on textarea at bounding box center [341, 166] width 487 height 22
type textarea "ВСІХ"
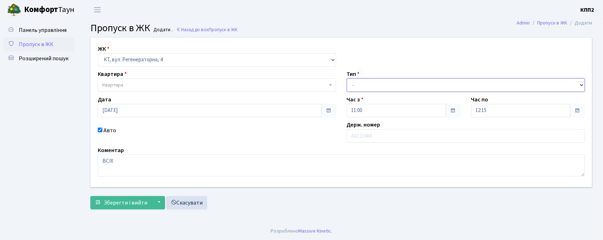
click at [415, 84] on select "- Доставка Таксі Гості Сервіс" at bounding box center [466, 84] width 239 height 13
select select "3"
click at [347, 78] on select "- Доставка Таксі Гості Сервіс" at bounding box center [466, 84] width 239 height 13
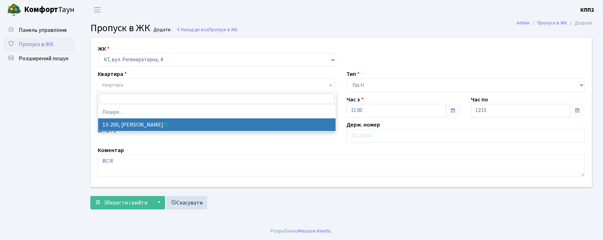
click at [152, 86] on span "Квартира" at bounding box center [214, 85] width 225 height 7
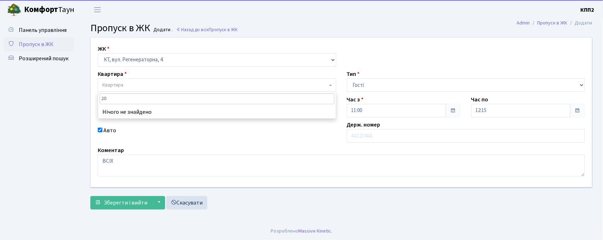
type input "2"
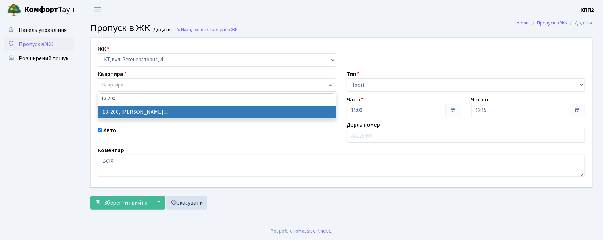
type input "13-200"
select select "7846"
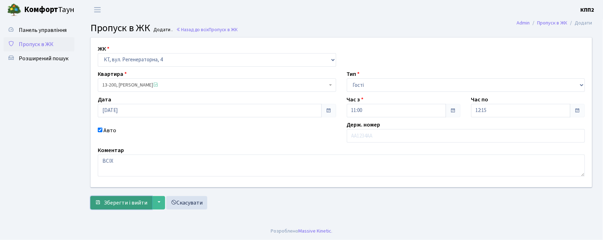
click at [111, 201] on span "Зберегти і вийти" at bounding box center [126, 203] width 44 height 8
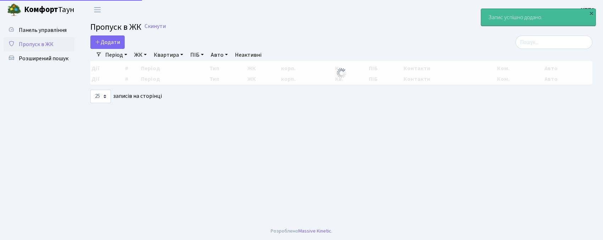
select select "25"
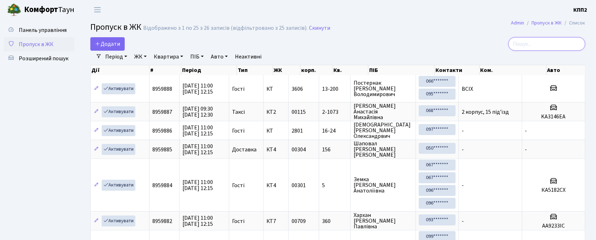
click at [531, 45] on input "search" at bounding box center [547, 43] width 77 height 13
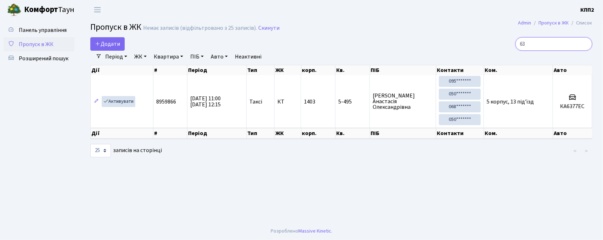
type input "6"
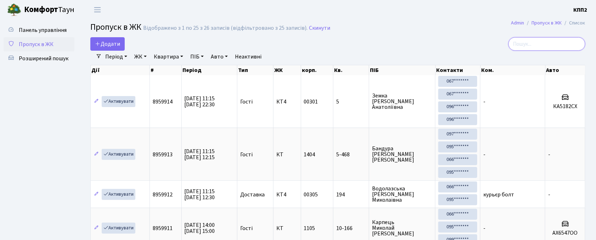
click at [548, 47] on input "search" at bounding box center [547, 43] width 77 height 13
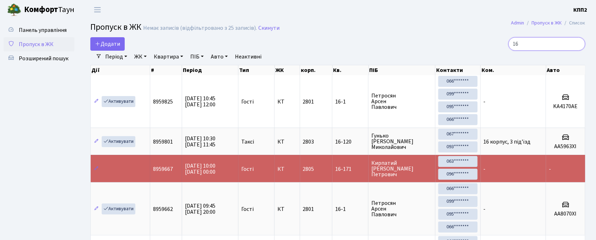
type input "1"
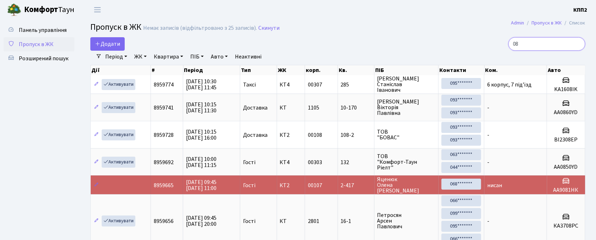
type input "0"
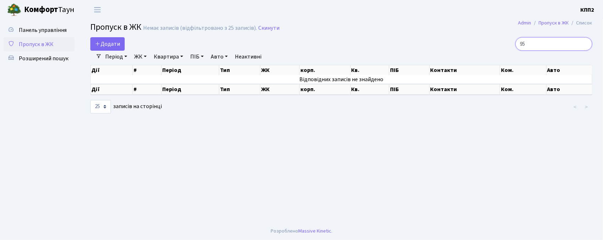
type input "9"
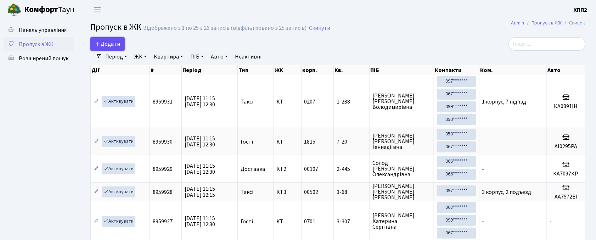
click at [103, 41] on span "Додати" at bounding box center [107, 44] width 25 height 8
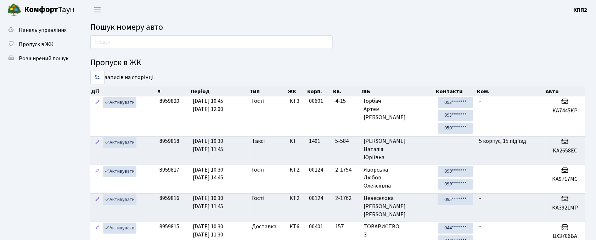
drag, startPoint x: 0, startPoint y: 0, endPoint x: 227, endPoint y: 38, distance: 230.4
click at [227, 38] on input "text" at bounding box center [211, 41] width 242 height 13
type input "3"
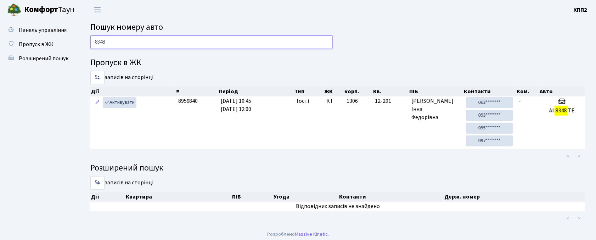
click at [219, 42] on input "8348" at bounding box center [211, 41] width 242 height 13
type input "8"
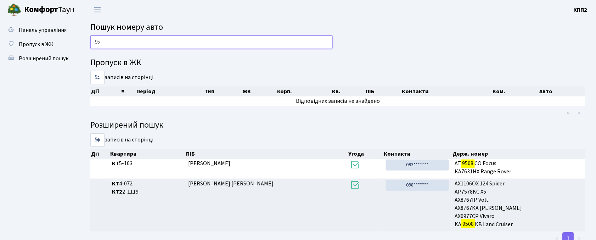
type input "9"
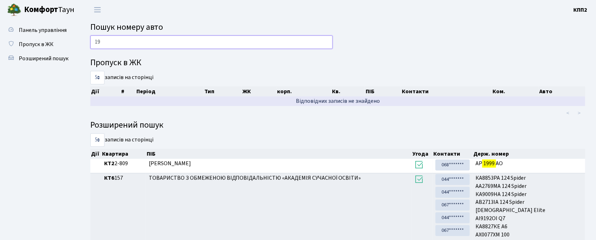
type input "1"
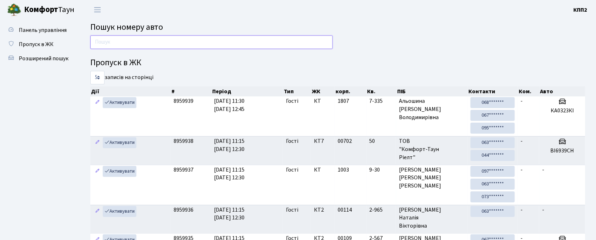
click at [153, 44] on input "text" at bounding box center [211, 41] width 242 height 13
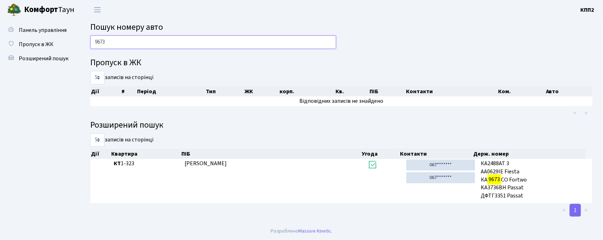
drag, startPoint x: 119, startPoint y: 41, endPoint x: 118, endPoint y: 20, distance: 21.3
click at [119, 41] on input "9673" at bounding box center [213, 41] width 246 height 13
type input "9"
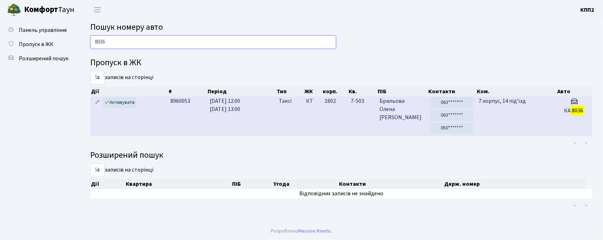
type input "8036"
click at [513, 118] on td "7 корпус, 14 під'їзд" at bounding box center [516, 116] width 80 height 40
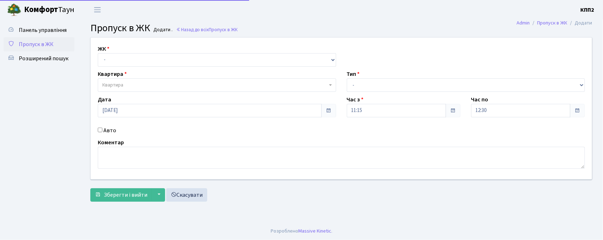
click at [101, 131] on input "Авто" at bounding box center [100, 130] width 5 height 5
checkbox input "true"
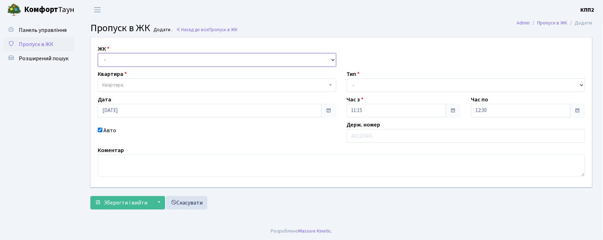
click at [122, 57] on select "- КТ, вул. Регенераторна, 4 КТ2, просп. Соборності, 17 КТ3, вул. Березнева, 16 …" at bounding box center [217, 59] width 239 height 13
select select "302"
click at [98, 53] on select "- КТ, вул. Регенераторна, 4 КТ2, просп. Соборності, 17 КТ3, вул. Березнева, 16 …" at bounding box center [217, 59] width 239 height 13
select select
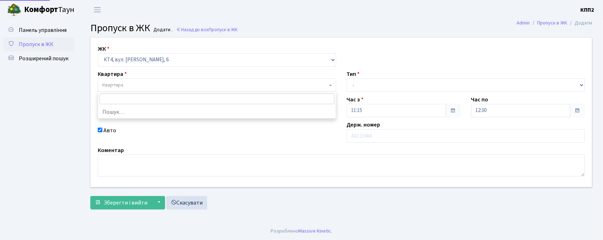
click at [142, 84] on span "Квартира" at bounding box center [214, 85] width 225 height 7
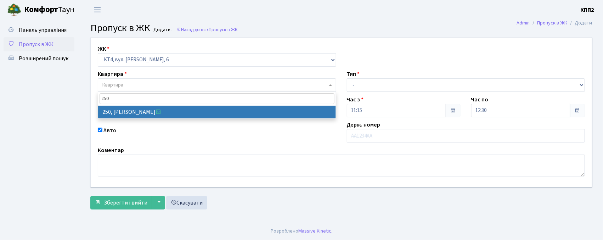
type input "250"
select select "16967"
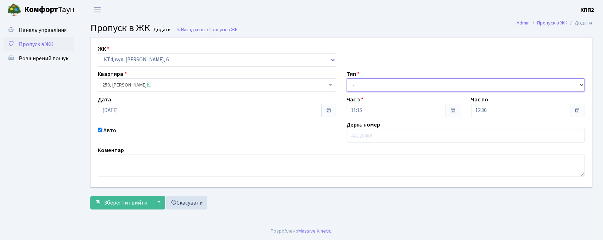
click at [383, 88] on select "- Доставка Таксі Гості Сервіс" at bounding box center [466, 84] width 239 height 13
select select "3"
click at [347, 78] on select "- Доставка Таксі Гості Сервіс" at bounding box center [466, 84] width 239 height 13
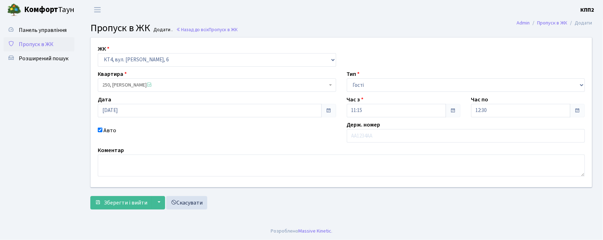
click at [99, 130] on input "Авто" at bounding box center [100, 130] width 5 height 5
checkbox input "false"
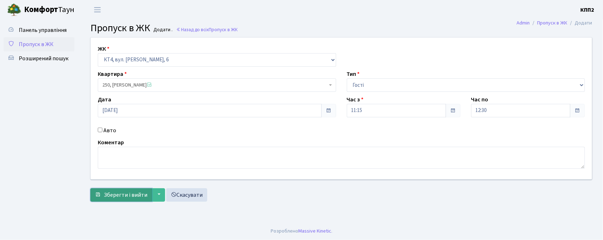
click at [127, 197] on span "Зберегти і вийти" at bounding box center [126, 195] width 44 height 8
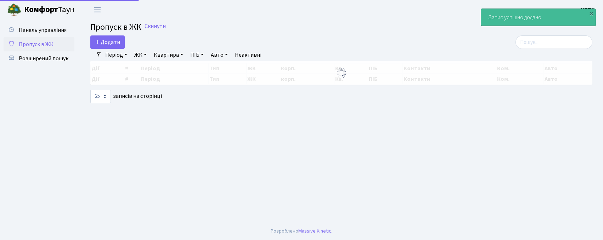
select select "25"
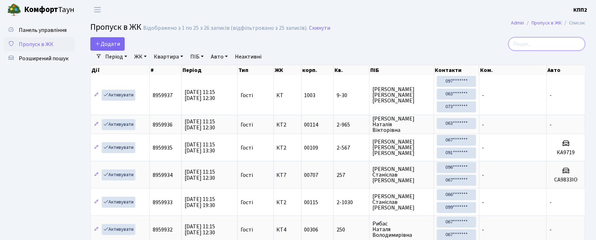
click at [533, 40] on input "search" at bounding box center [547, 43] width 77 height 13
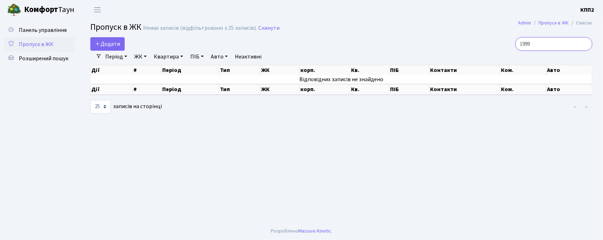
click at [566, 43] on input "1999" at bounding box center [554, 43] width 77 height 13
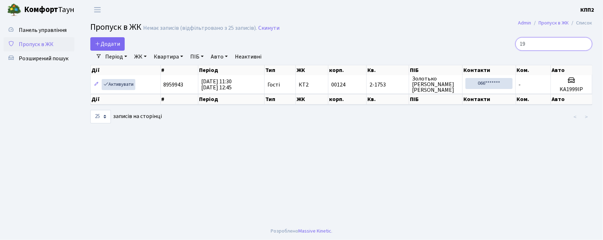
type input "1"
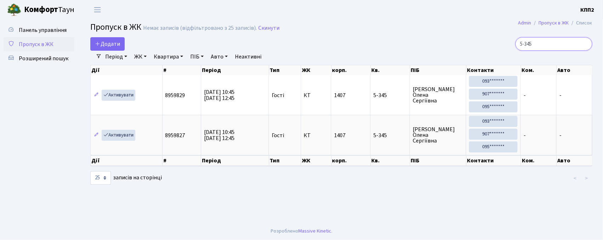
type input "5-345"
click at [111, 47] on span "Додати" at bounding box center [107, 44] width 25 height 8
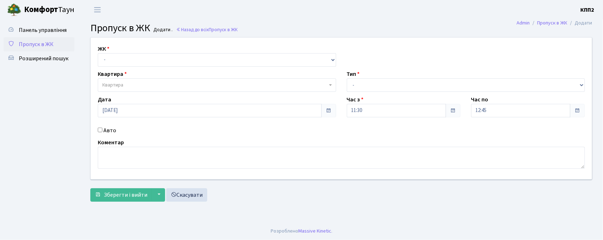
click at [100, 130] on input "Авто" at bounding box center [100, 130] width 5 height 5
checkbox input "true"
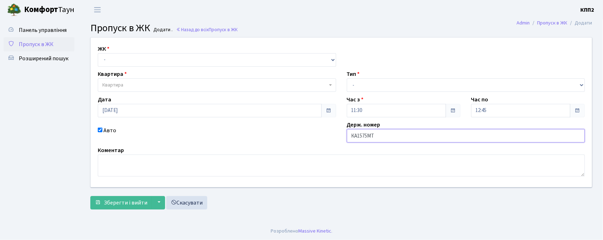
type input "КА1575МТ"
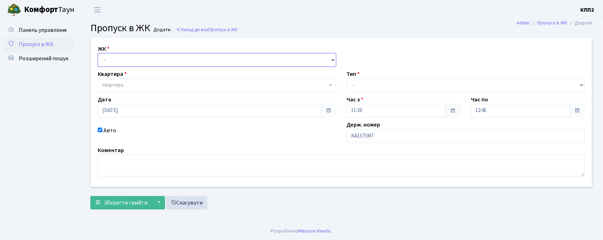
click at [145, 57] on select "- КТ, вул. Регенераторна, 4 КТ2, просп. Соборності, 17 КТ3, вул. Березнева, 16 …" at bounding box center [217, 59] width 239 height 13
select select "271"
click at [98, 53] on select "- КТ, вул. Регенераторна, 4 КТ2, просп. Соборності, 17 КТ3, вул. Березнева, 16 …" at bounding box center [217, 59] width 239 height 13
select select
click at [141, 82] on span "Квартира" at bounding box center [214, 85] width 225 height 7
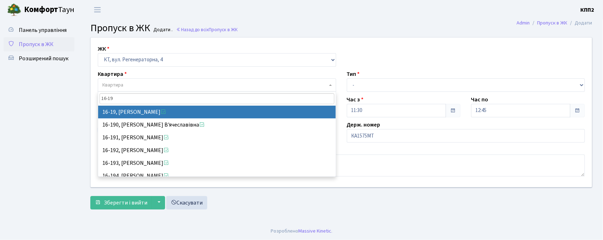
type input "16-19"
select select "8580"
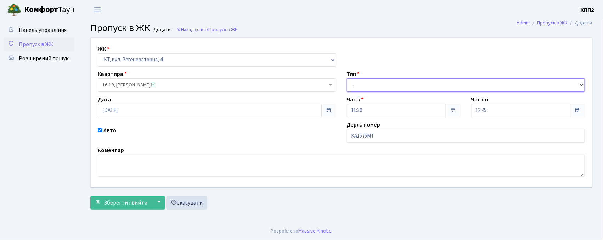
drag, startPoint x: 408, startPoint y: 84, endPoint x: 409, endPoint y: 91, distance: 7.1
click at [408, 84] on select "- Доставка Таксі Гості Сервіс" at bounding box center [466, 84] width 239 height 13
select select "1"
click at [347, 78] on select "- Доставка Таксі Гості Сервіс" at bounding box center [466, 84] width 239 height 13
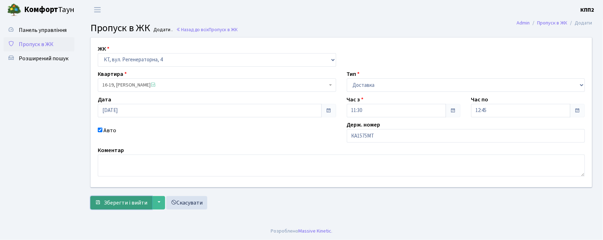
click at [122, 199] on span "Зберегти і вийти" at bounding box center [126, 203] width 44 height 8
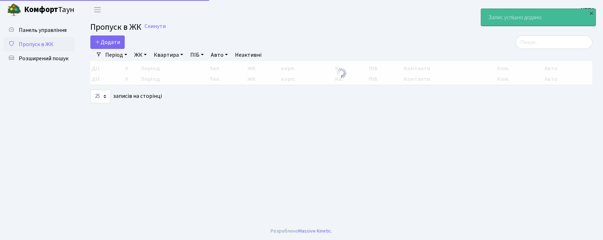
select select "25"
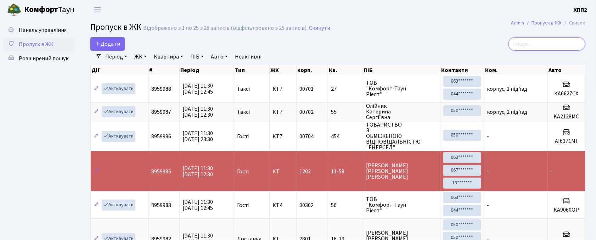
click at [546, 44] on input "search" at bounding box center [547, 43] width 77 height 13
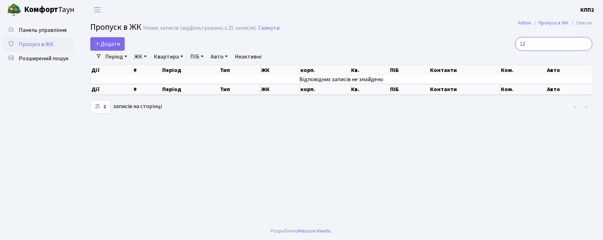
type input "1"
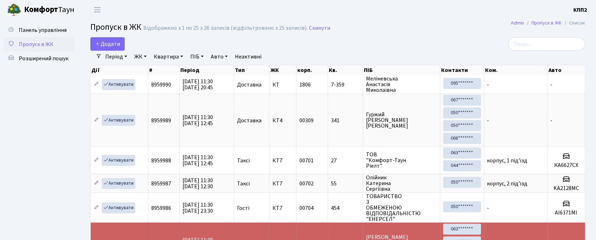
click at [138, 57] on link "ЖК" at bounding box center [140, 57] width 18 height 12
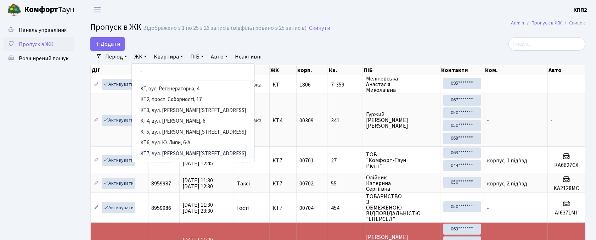
click at [158, 153] on link "КТ7, вул. Березнева, 12" at bounding box center [193, 154] width 123 height 11
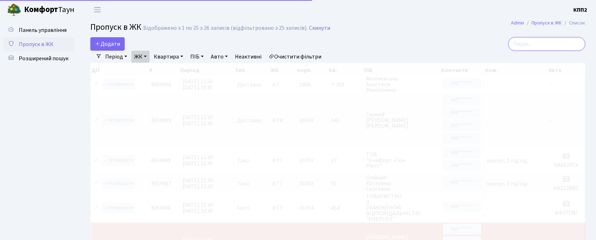
click at [556, 43] on input "search" at bounding box center [547, 43] width 77 height 13
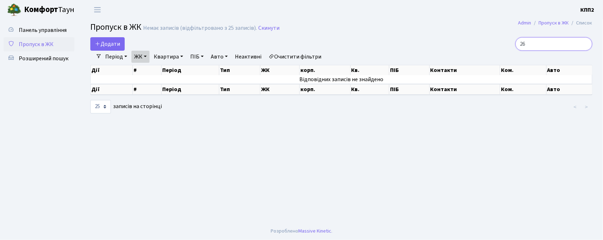
type input "2"
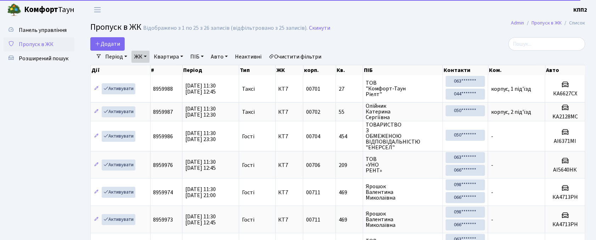
click at [145, 58] on link "ЖК" at bounding box center [140, 57] width 18 height 12
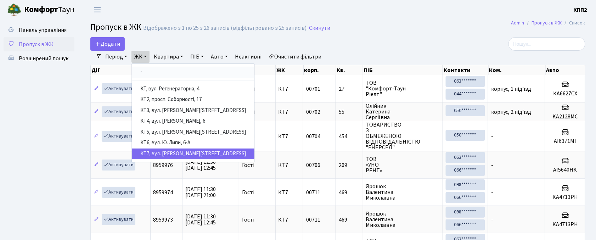
click at [149, 74] on link "-" at bounding box center [193, 72] width 123 height 11
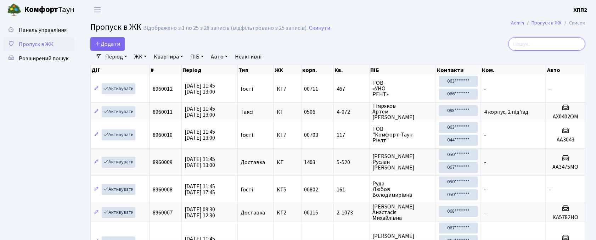
click at [537, 44] on input "search" at bounding box center [547, 43] width 77 height 13
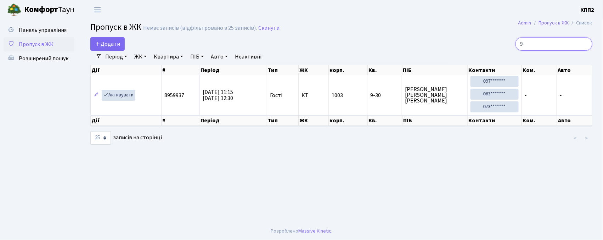
type input "9"
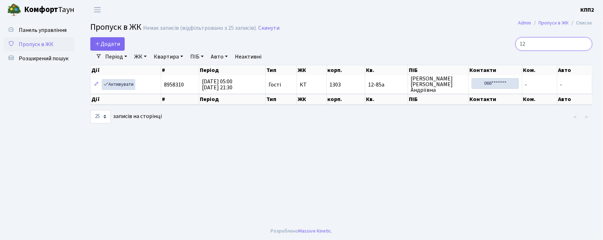
type input "1"
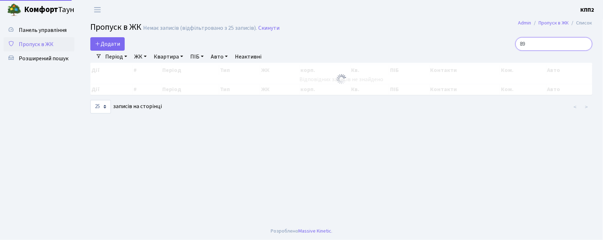
type input "8"
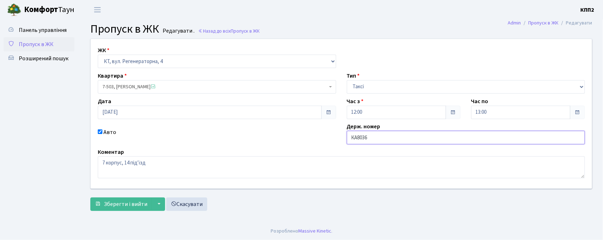
click at [404, 139] on input "КА8036" at bounding box center [466, 137] width 239 height 13
type input "КА8036ЕК"
click at [114, 205] on span "Зберегти і вийти" at bounding box center [126, 204] width 44 height 8
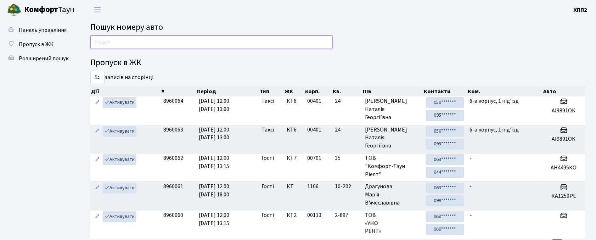
click at [115, 43] on input "text" at bounding box center [211, 41] width 242 height 13
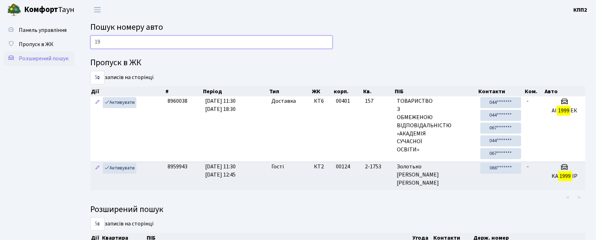
type input "1"
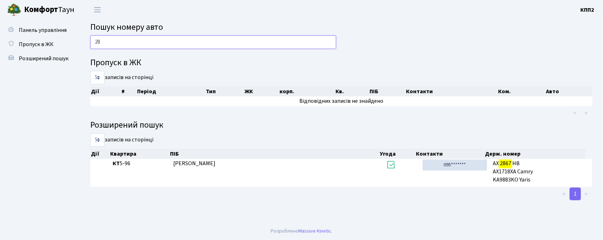
type input "2"
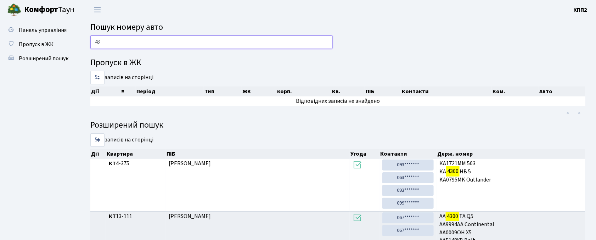
type input "4"
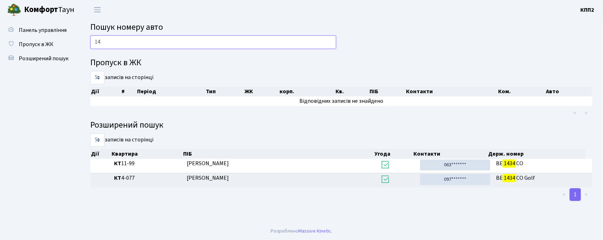
type input "1"
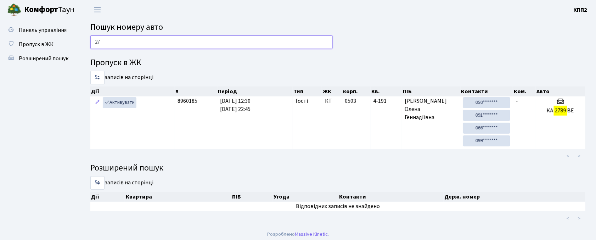
type input "2"
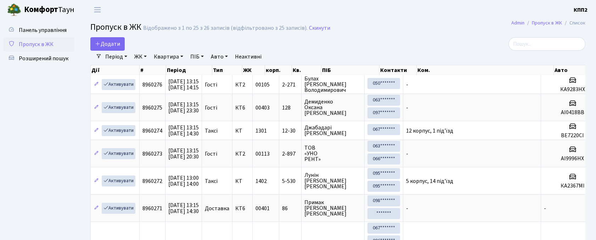
select select "25"
click at [115, 42] on span "Додати" at bounding box center [107, 44] width 25 height 8
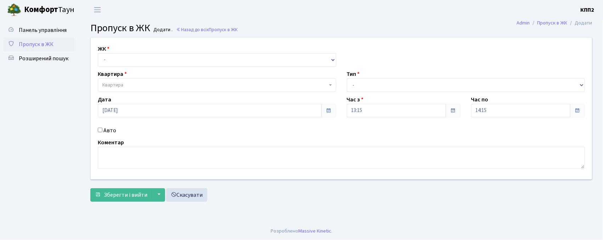
click at [99, 129] on input "Авто" at bounding box center [100, 130] width 5 height 5
checkbox input "true"
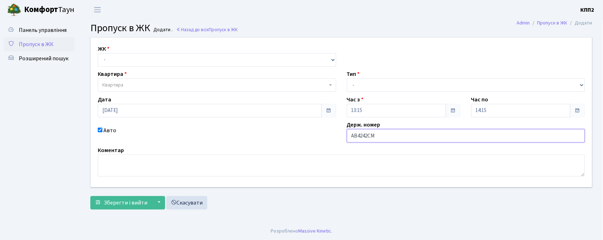
type input "АВ4242СМ"
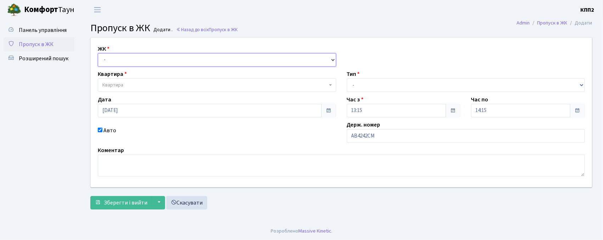
click at [135, 62] on select "- КТ, вул. Регенераторна, 4 КТ2, просп. [STREET_ADDRESS] [STREET_ADDRESS] [PERS…" at bounding box center [217, 59] width 239 height 13
select select "302"
click at [98, 53] on select "- КТ, вул. Регенераторна, 4 КТ2, просп. Соборності, 17 КТ3, вул. Березнева, 16 …" at bounding box center [217, 59] width 239 height 13
select select
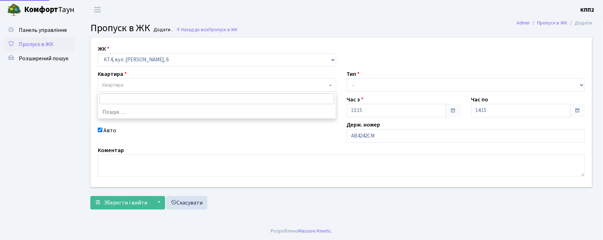
click at [133, 88] on span "Квартира" at bounding box center [214, 85] width 225 height 7
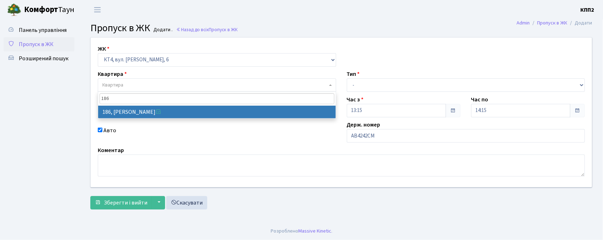
type input "186"
select select "16906"
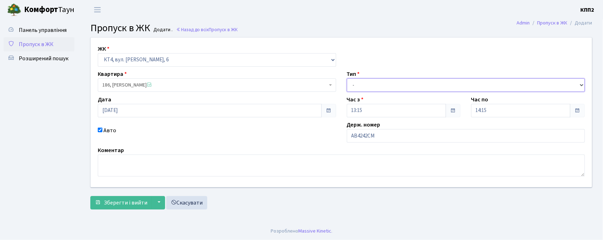
drag, startPoint x: 374, startPoint y: 84, endPoint x: 376, endPoint y: 91, distance: 7.6
click at [374, 84] on select "- Доставка Таксі Гості Сервіс" at bounding box center [466, 84] width 239 height 13
select select "3"
click at [347, 78] on select "- Доставка Таксі Гості Сервіс" at bounding box center [466, 84] width 239 height 13
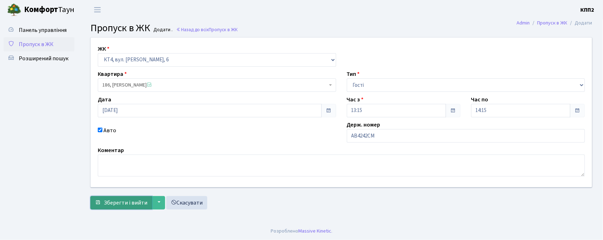
click at [128, 203] on span "Зберегти і вийти" at bounding box center [126, 203] width 44 height 8
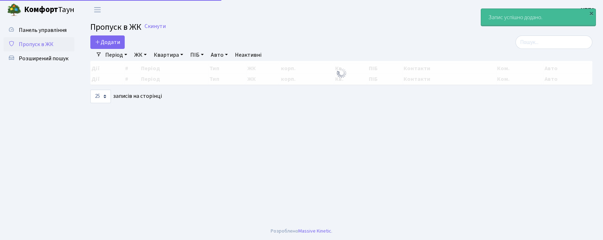
select select "25"
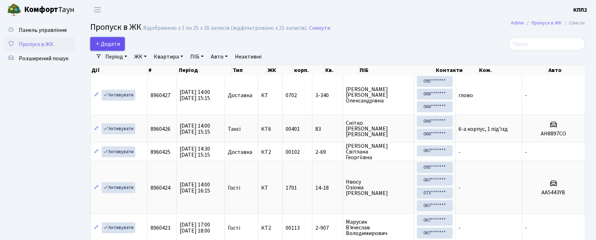
click at [121, 41] on link "Додати" at bounding box center [107, 43] width 34 height 13
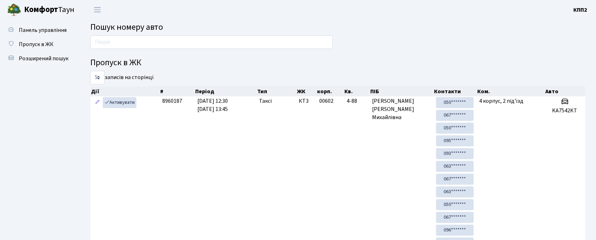
drag, startPoint x: 0, startPoint y: 0, endPoint x: 169, endPoint y: 39, distance: 173.1
click at [169, 39] on input "text" at bounding box center [211, 41] width 242 height 13
type input "4"
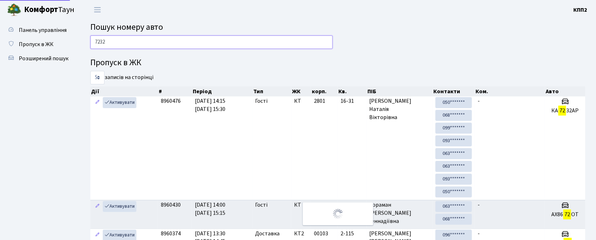
type input "7232"
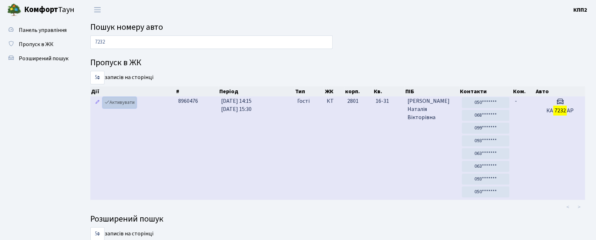
click at [121, 99] on link "Активувати" at bounding box center [120, 102] width 34 height 11
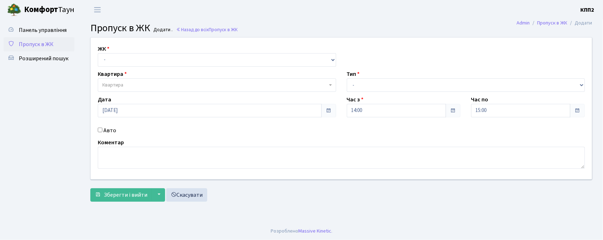
click at [100, 129] on input "Авто" at bounding box center [100, 130] width 5 height 5
checkbox input "true"
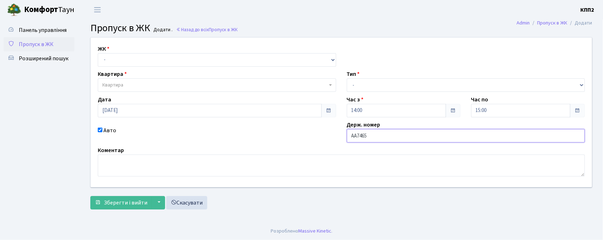
type input "АА7465ТА"
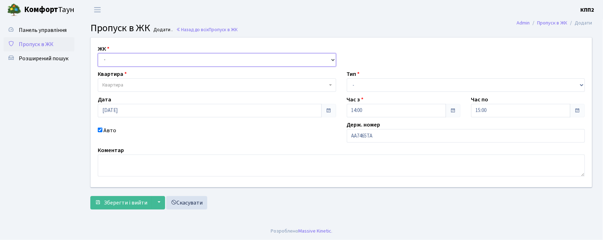
drag, startPoint x: 172, startPoint y: 60, endPoint x: 170, endPoint y: 64, distance: 4.3
click at [172, 60] on select "- КТ, вул. Регенераторна, 4 КТ2, просп. Соборності, 17 КТ3, вул. Березнева, 16 …" at bounding box center [217, 59] width 239 height 13
select select "302"
click at [98, 53] on select "- КТ, вул. Регенераторна, 4 КТ2, просп. Соборності, 17 КТ3, вул. Березнева, 16 …" at bounding box center [217, 59] width 239 height 13
select select
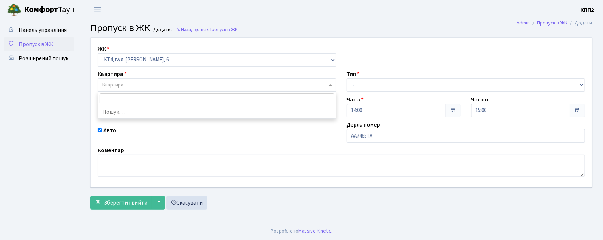
click at [165, 85] on span "Квартира" at bounding box center [214, 85] width 225 height 7
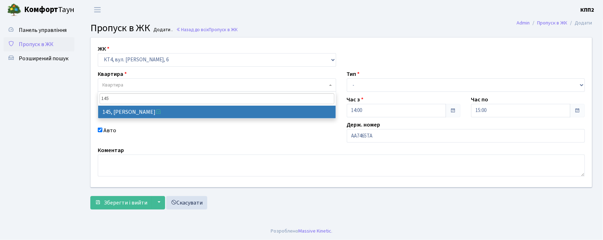
type input "145"
select select "16868"
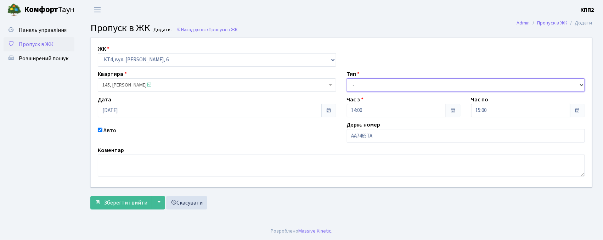
click at [420, 89] on select "- Доставка Таксі Гості Сервіс" at bounding box center [466, 84] width 239 height 13
select select "2"
click at [347, 78] on select "- Доставка Таксі Гості Сервіс" at bounding box center [466, 84] width 239 height 13
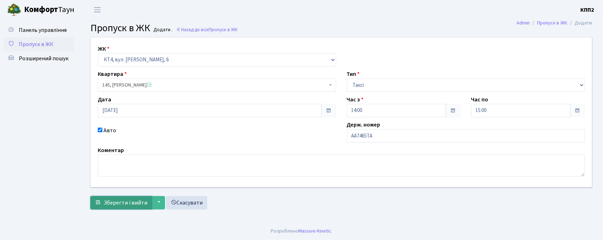
click at [113, 200] on span "Зберегти і вийти" at bounding box center [126, 203] width 44 height 8
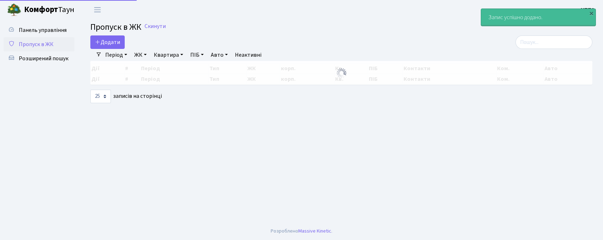
select select "25"
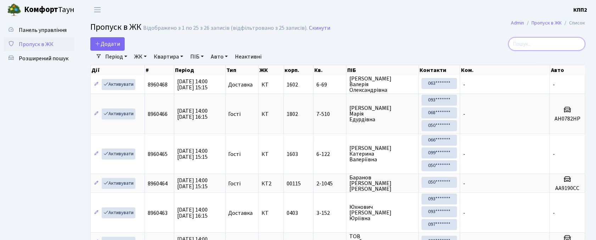
click at [545, 42] on input "search" at bounding box center [547, 43] width 77 height 13
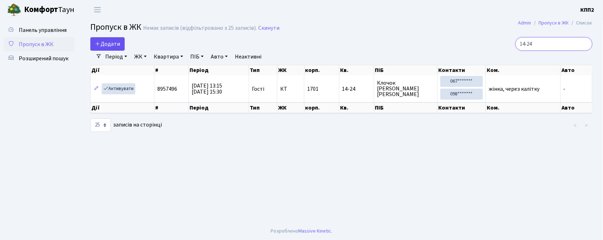
type input "14-24"
click at [113, 42] on span "Додати" at bounding box center [107, 44] width 25 height 8
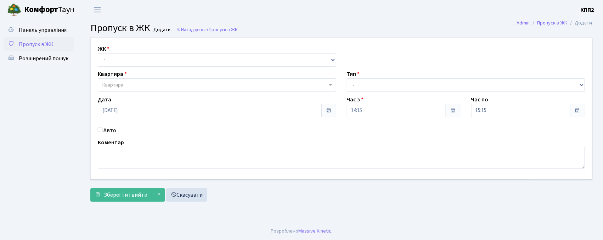
click at [100, 131] on input "Авто" at bounding box center [100, 130] width 5 height 5
checkbox input "true"
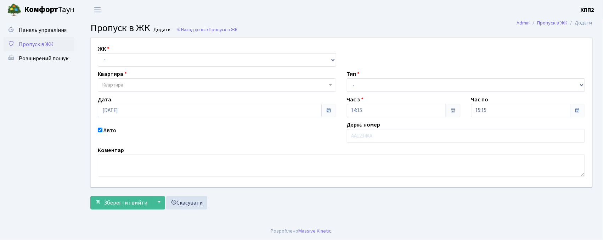
click at [41, 41] on span "Пропуск в ЖК" at bounding box center [36, 44] width 35 height 8
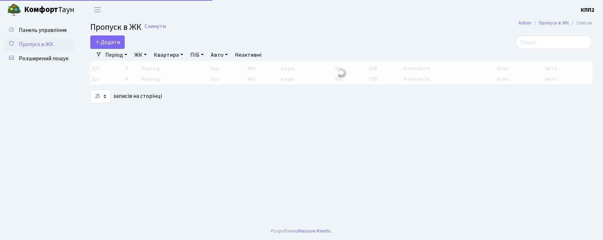
select select "25"
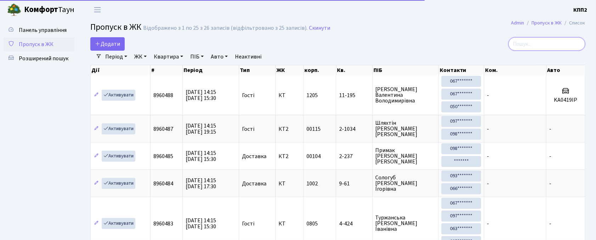
click at [575, 40] on input "search" at bounding box center [547, 43] width 77 height 13
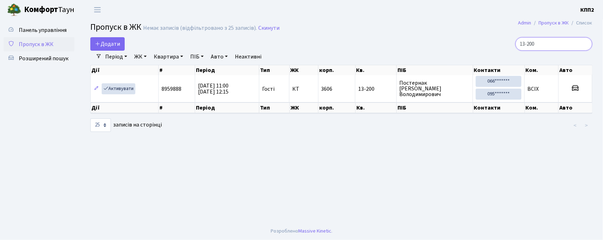
type input "13-200"
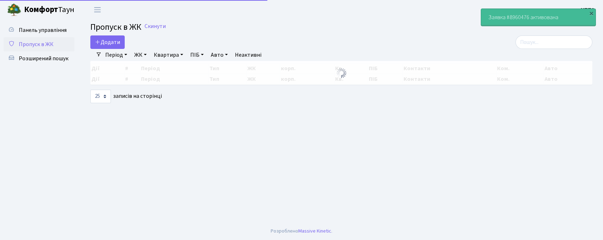
select select "25"
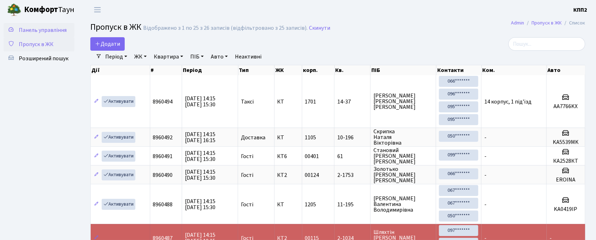
click at [54, 28] on span "Панель управління" at bounding box center [43, 30] width 48 height 8
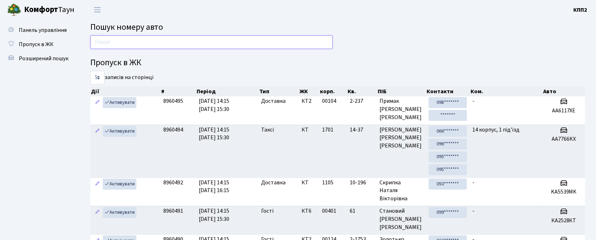
click at [247, 43] on input "text" at bounding box center [211, 41] width 242 height 13
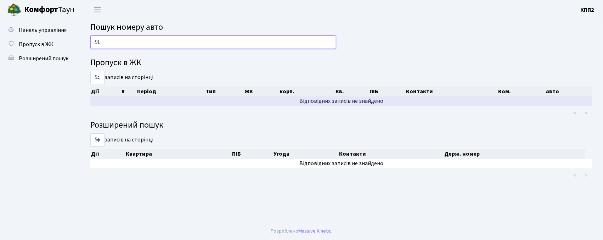
type input "9"
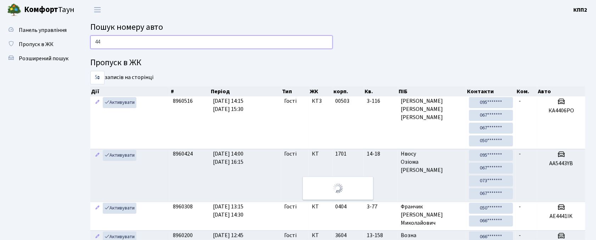
type input "4"
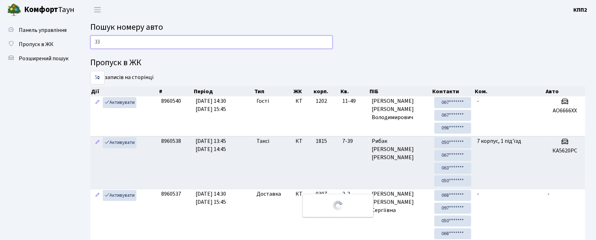
type input "3"
